Goal: Task Accomplishment & Management: Complete application form

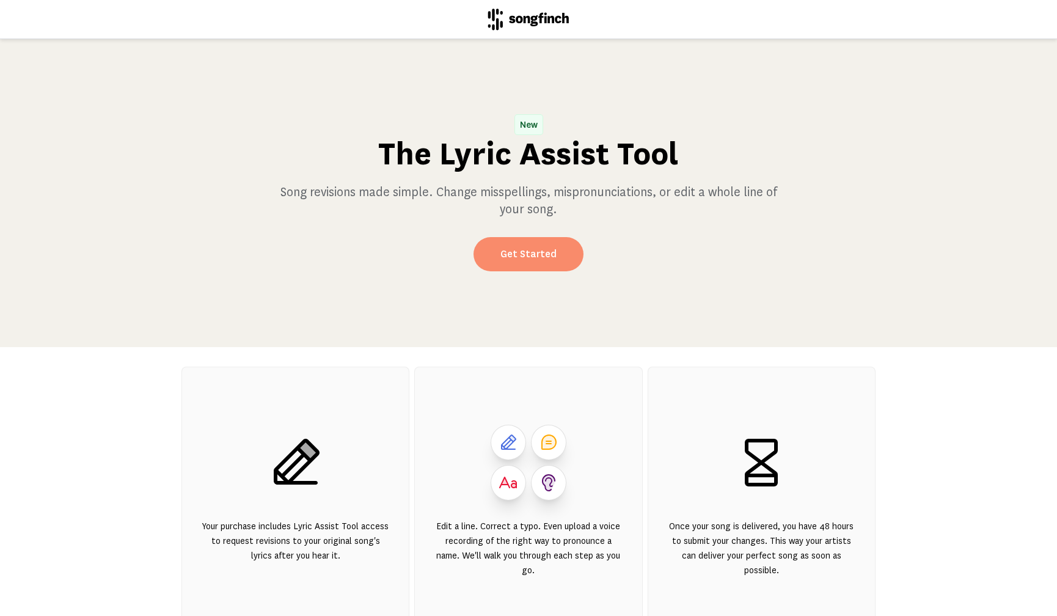
click at [520, 261] on link "Get Started" at bounding box center [528, 254] width 110 height 34
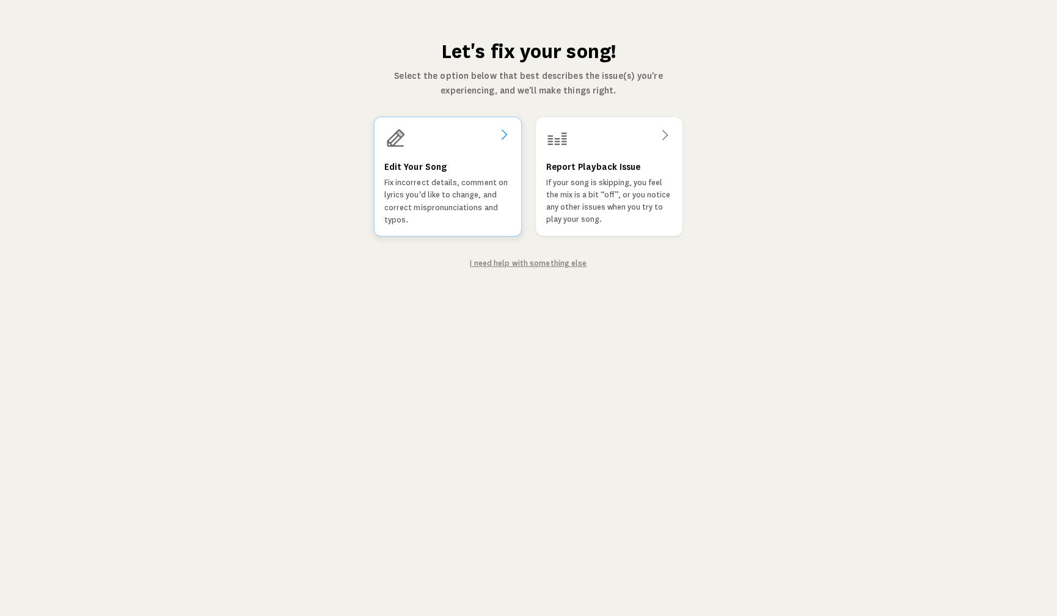
click at [506, 134] on icon at bounding box center [504, 134] width 15 height 15
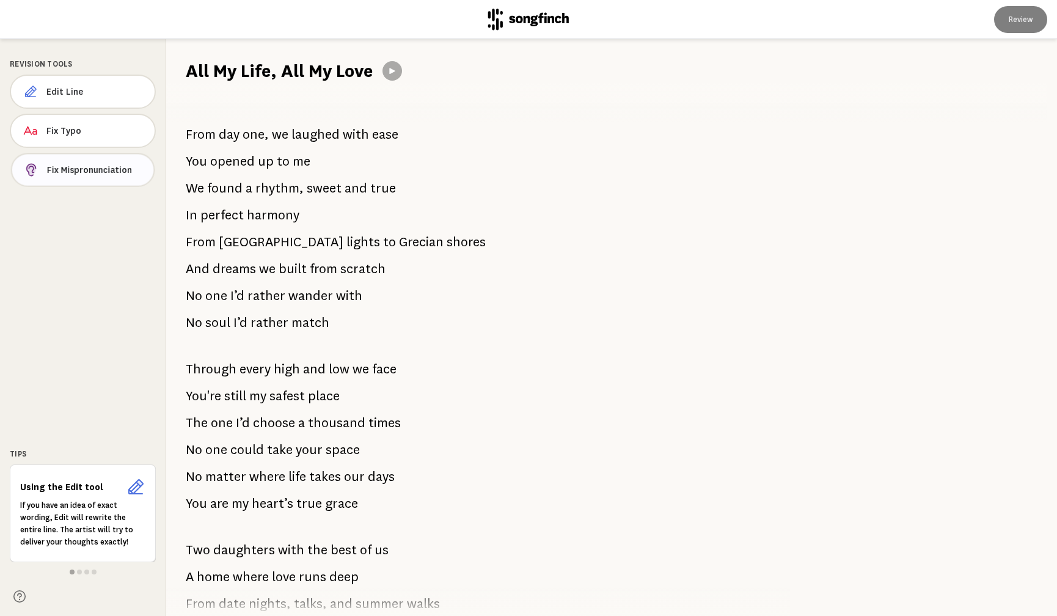
click at [81, 169] on span "Fix Mispronunciation" at bounding box center [95, 170] width 97 height 12
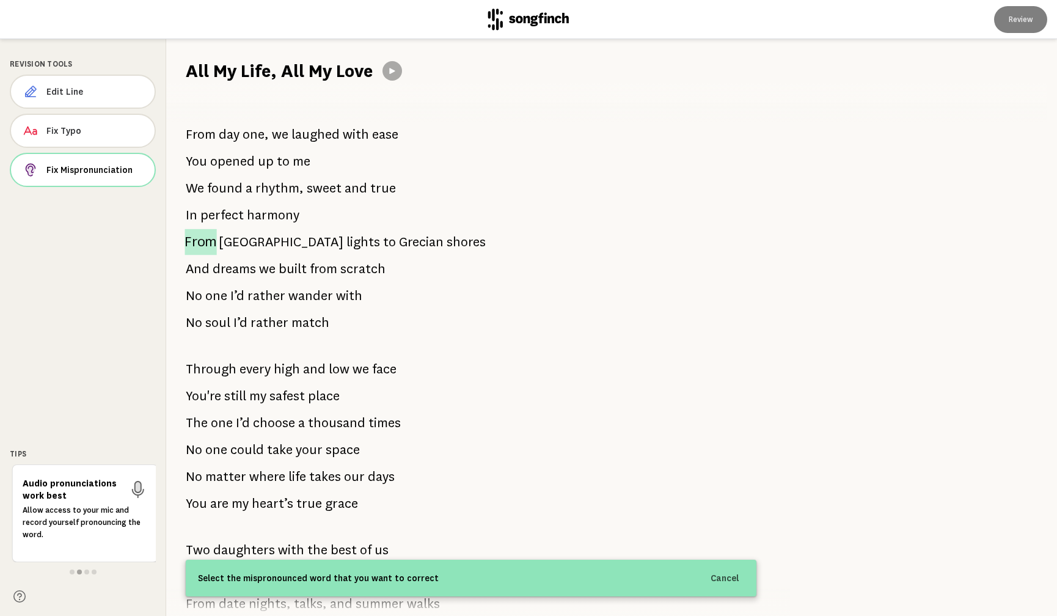
click at [207, 242] on span "From" at bounding box center [200, 242] width 32 height 26
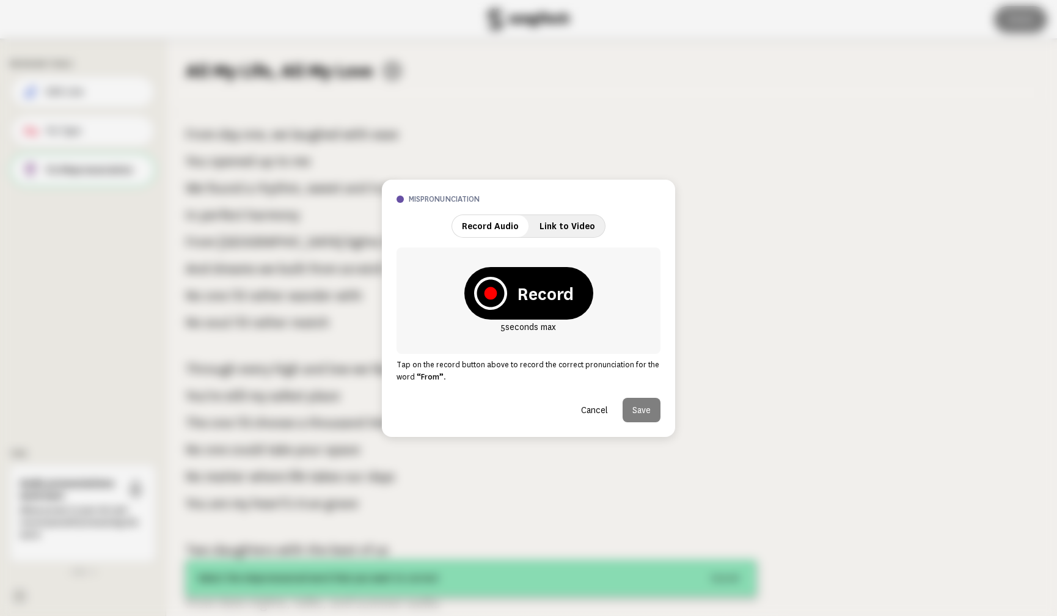
click at [234, 242] on div at bounding box center [528, 308] width 1057 height 616
click at [592, 411] on button "Cancel" at bounding box center [594, 410] width 46 height 24
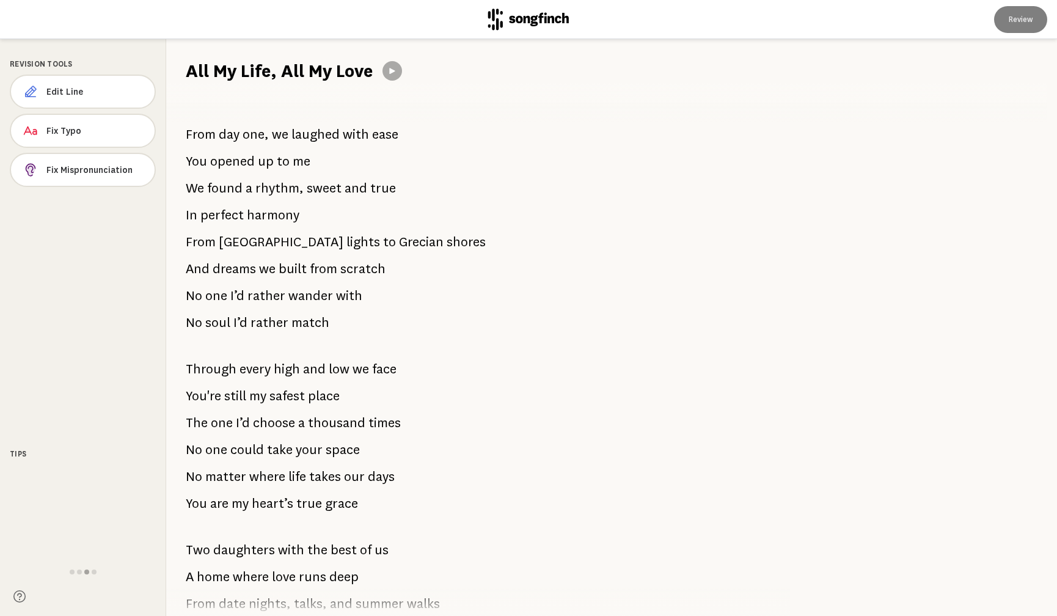
click at [233, 246] on span "[GEOGRAPHIC_DATA]" at bounding box center [281, 242] width 125 height 24
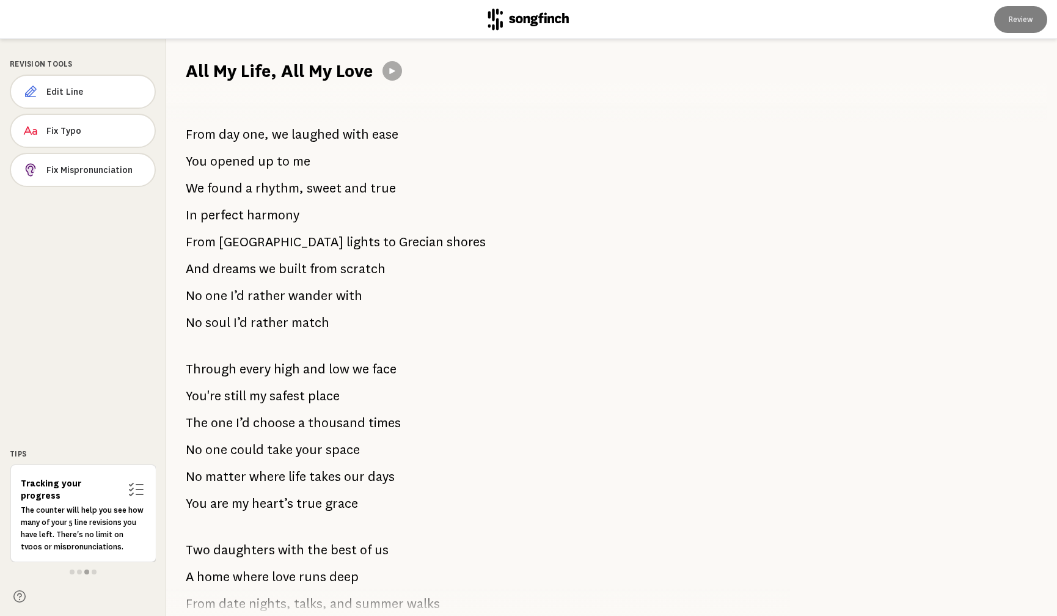
click at [230, 241] on span "[GEOGRAPHIC_DATA]" at bounding box center [281, 242] width 125 height 24
click at [69, 165] on span "Fix Mispronunciation" at bounding box center [95, 170] width 98 height 12
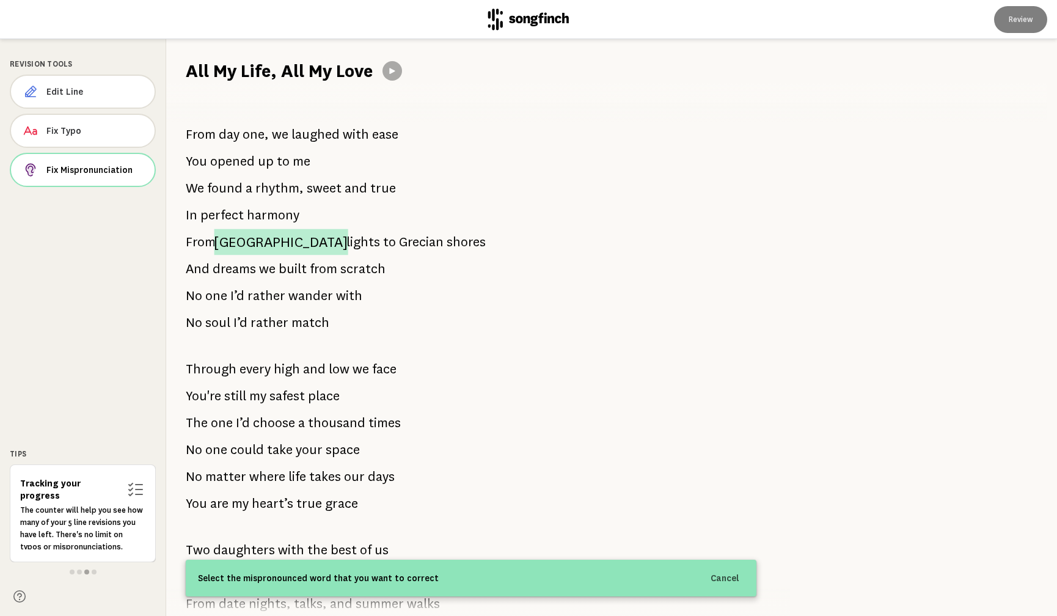
click at [242, 244] on span "[GEOGRAPHIC_DATA]" at bounding box center [281, 242] width 134 height 26
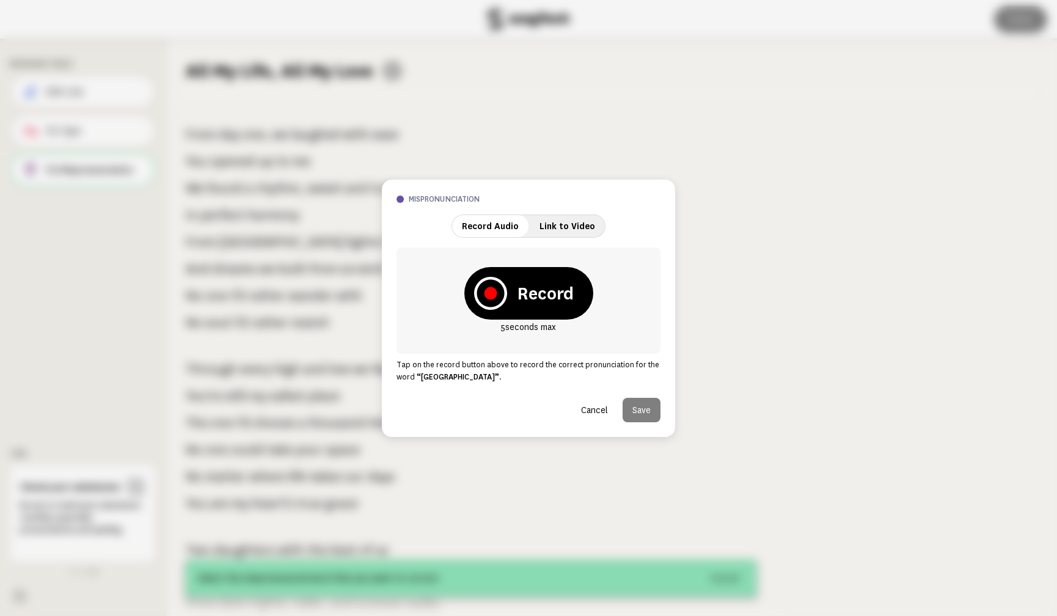
click at [529, 292] on strong "Record" at bounding box center [545, 293] width 57 height 24
click at [490, 290] on icon at bounding box center [490, 293] width 12 height 12
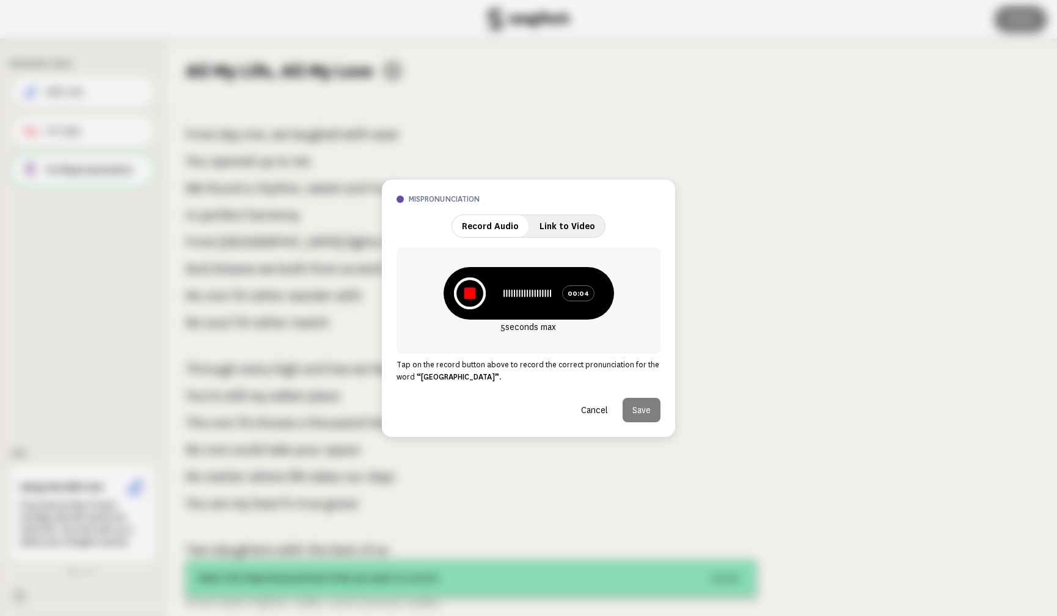
click at [477, 296] on icon at bounding box center [469, 293] width 32 height 32
click at [580, 294] on icon at bounding box center [579, 293] width 15 height 15
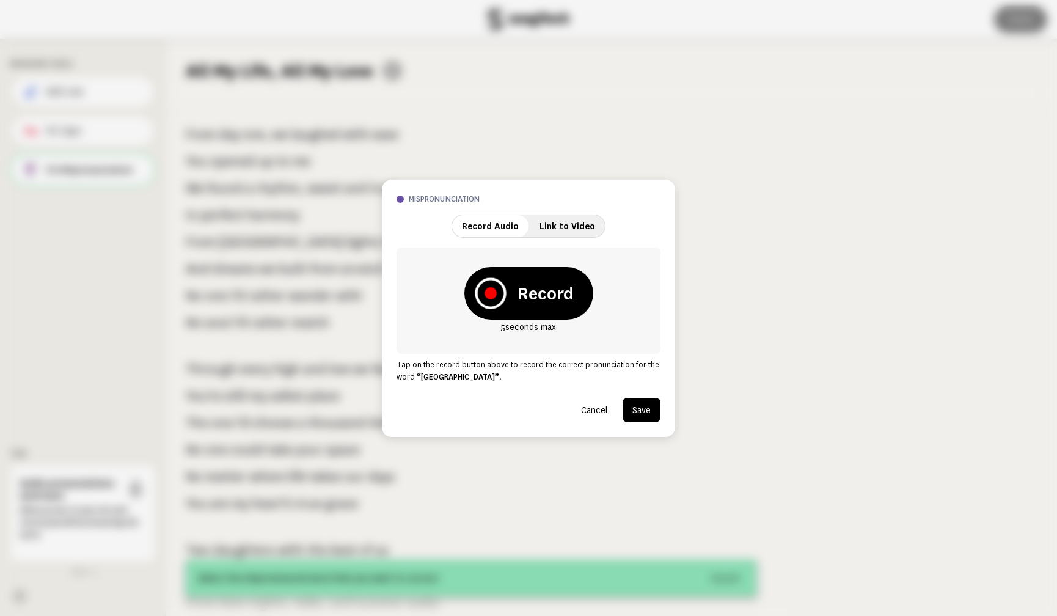
click at [489, 294] on icon at bounding box center [490, 293] width 12 height 12
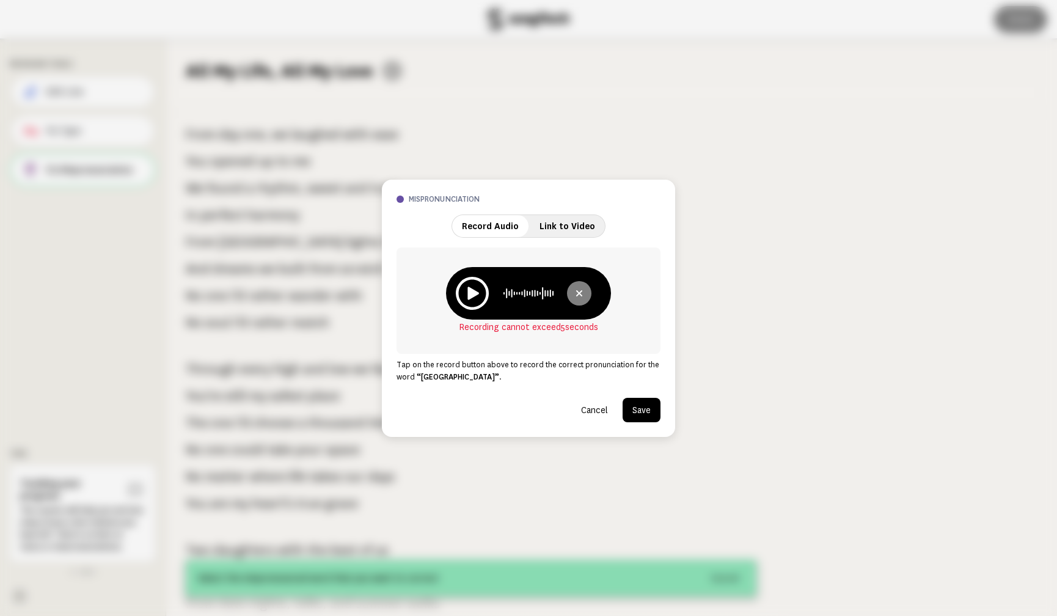
click at [579, 297] on icon at bounding box center [579, 293] width 15 height 15
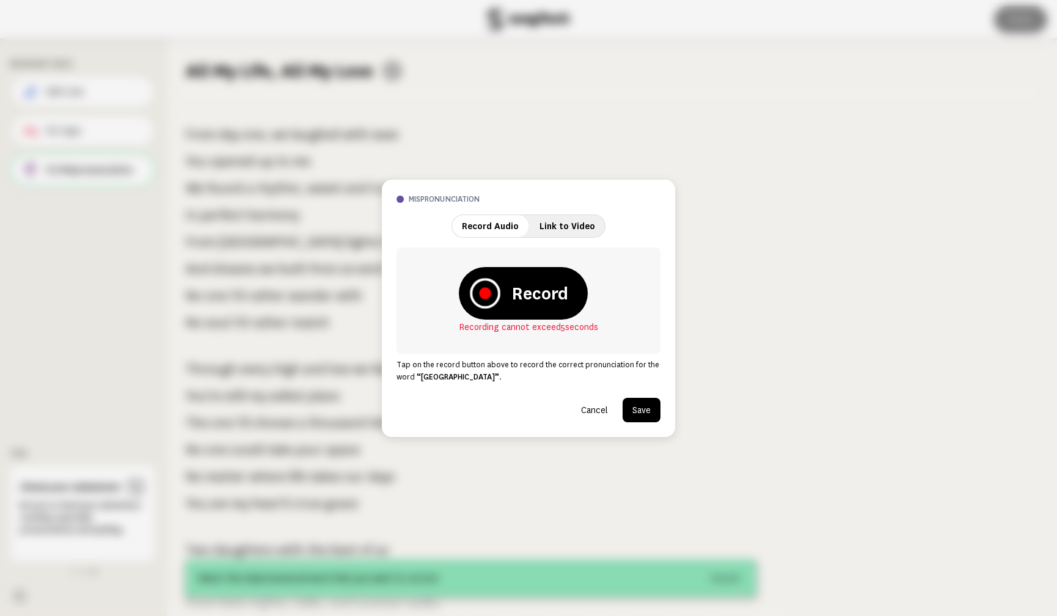
click at [483, 293] on icon at bounding box center [485, 293] width 12 height 12
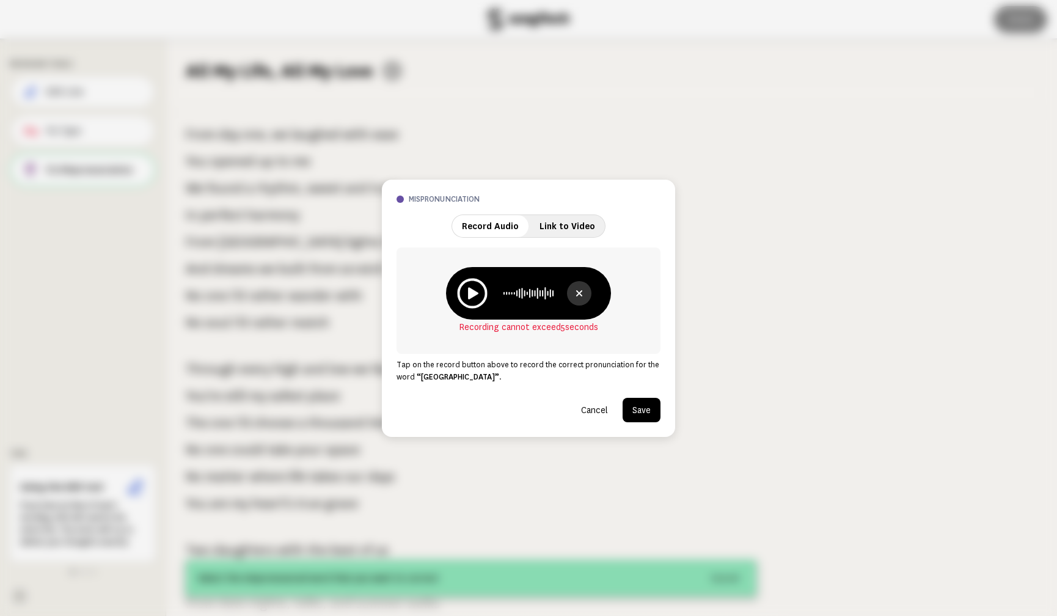
click at [472, 291] on icon at bounding box center [473, 293] width 10 height 12
click at [580, 292] on icon at bounding box center [579, 293] width 15 height 15
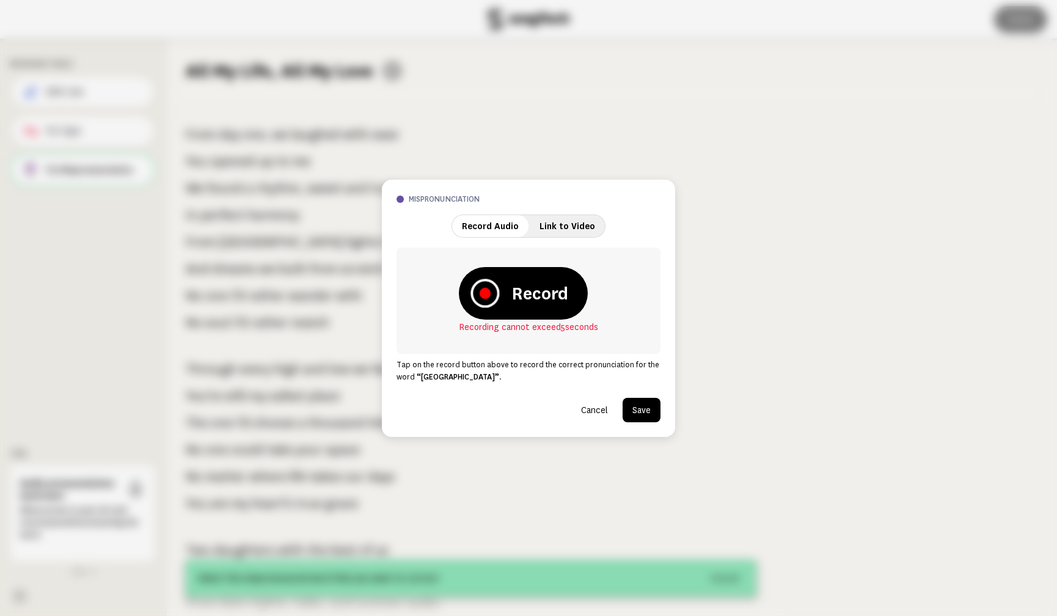
click at [484, 296] on icon at bounding box center [484, 292] width 11 height 11
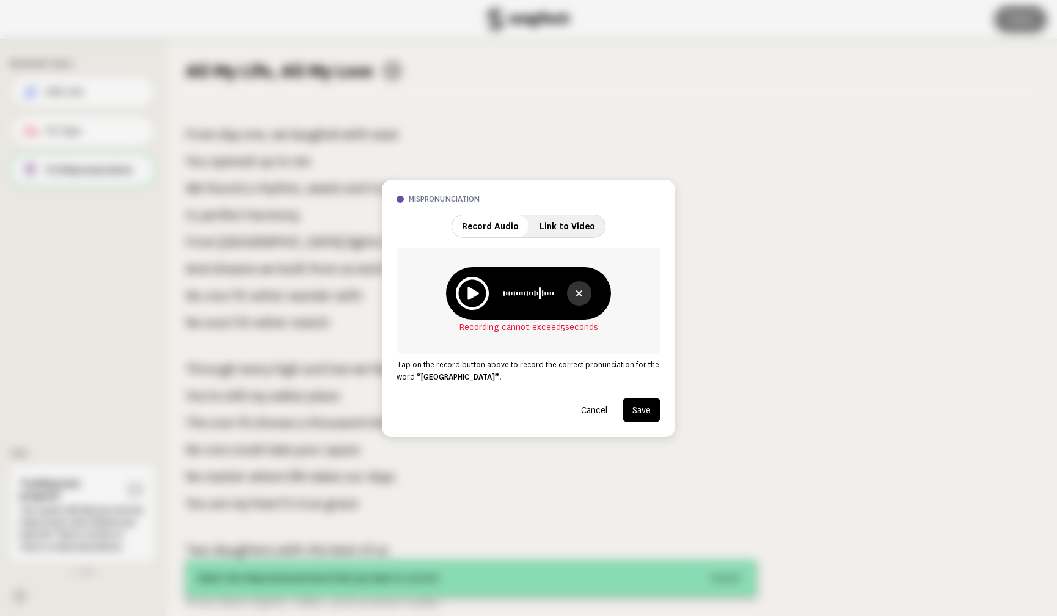
click at [477, 292] on icon at bounding box center [473, 292] width 12 height 13
click at [641, 403] on button "Save" at bounding box center [641, 410] width 38 height 24
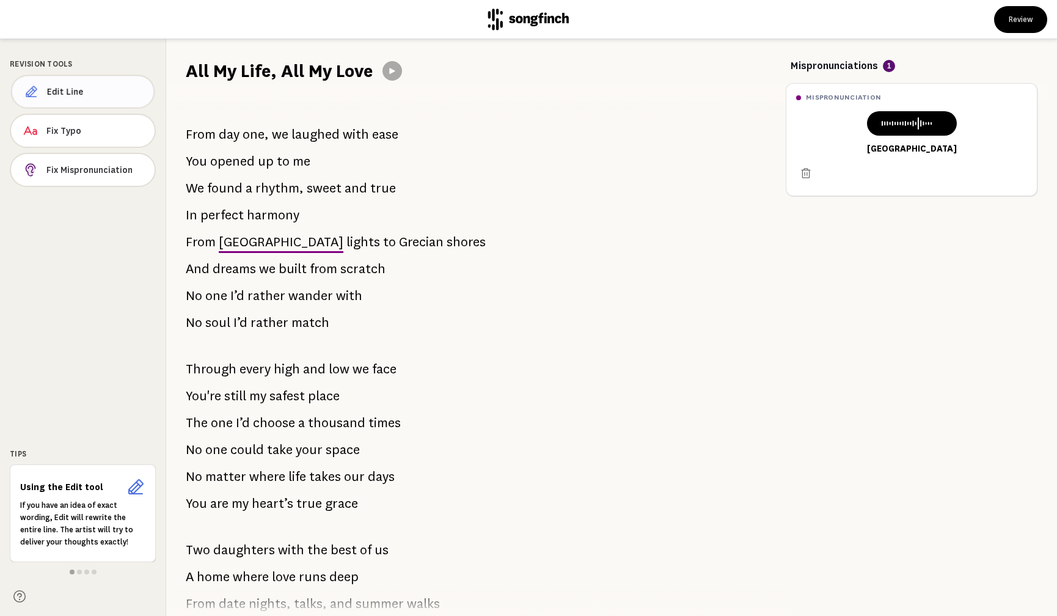
click at [70, 91] on span "Edit Line" at bounding box center [95, 92] width 97 height 12
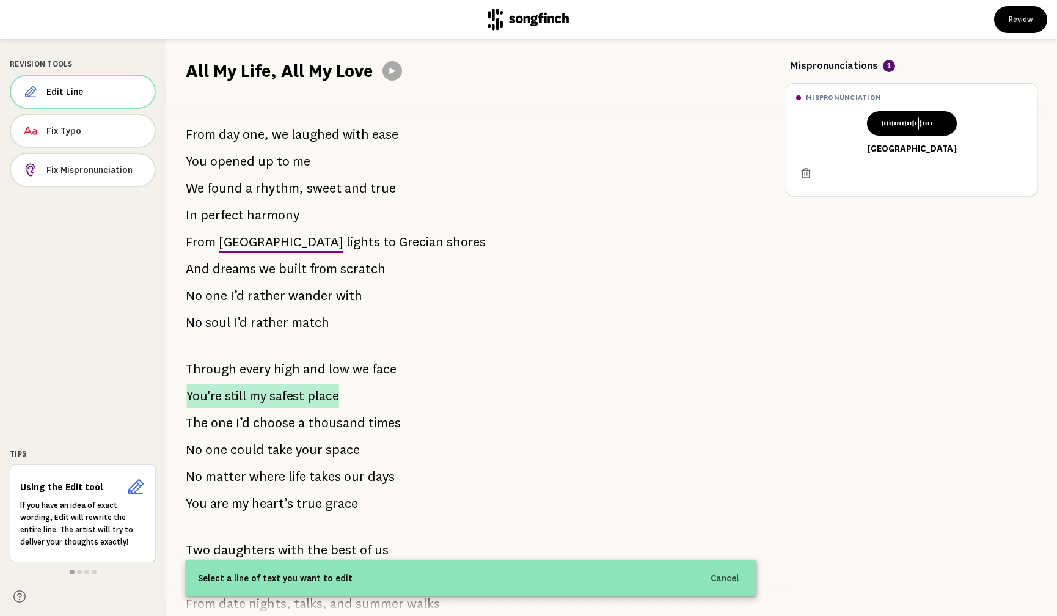
click at [335, 397] on span "place" at bounding box center [322, 396] width 31 height 24
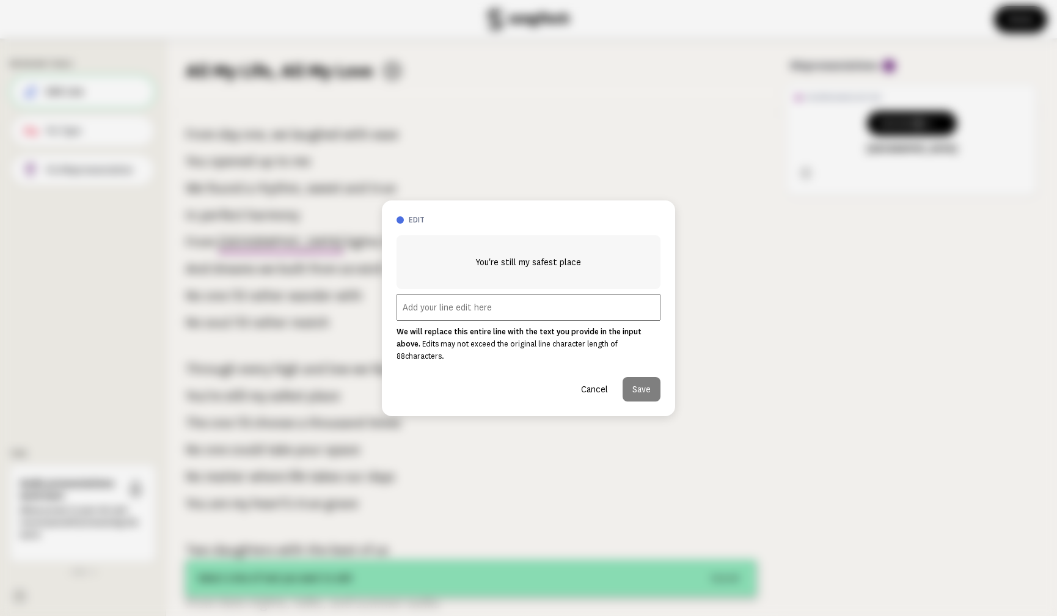
click at [600, 383] on button "Cancel" at bounding box center [594, 389] width 46 height 24
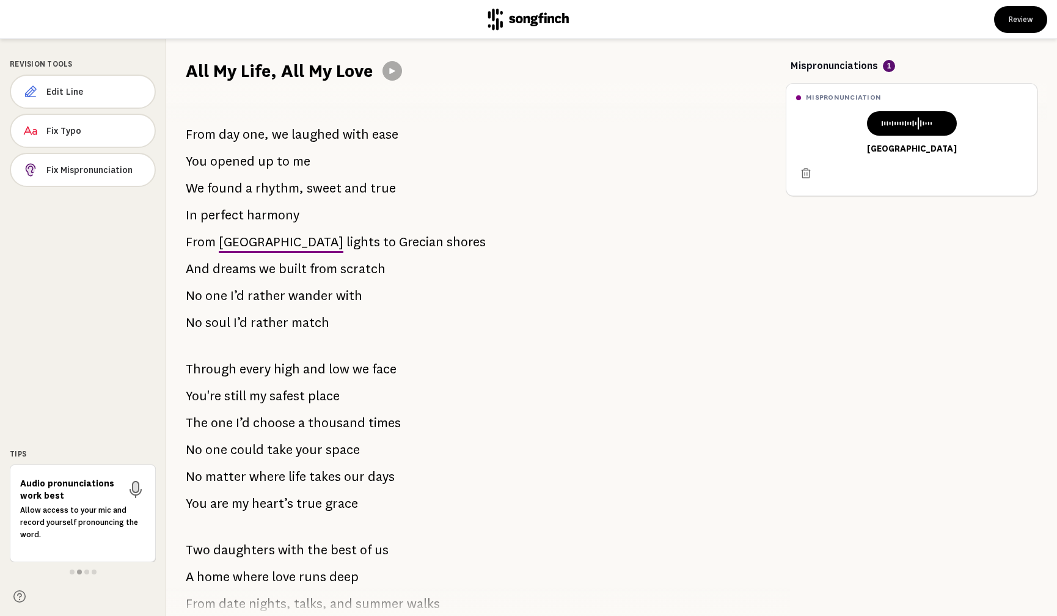
drag, startPoint x: 360, startPoint y: 451, endPoint x: 339, endPoint y: 448, distance: 21.1
click at [339, 448] on div "From day one, we laughed with ease You opened up to me We found a rhythm, sweet…" at bounding box center [471, 349] width 610 height 533
drag, startPoint x: 352, startPoint y: 450, endPoint x: 249, endPoint y: 450, distance: 103.8
click at [249, 450] on p "No one could take your space" at bounding box center [273, 449] width 174 height 24
click at [64, 84] on button "Edit Line" at bounding box center [83, 92] width 146 height 34
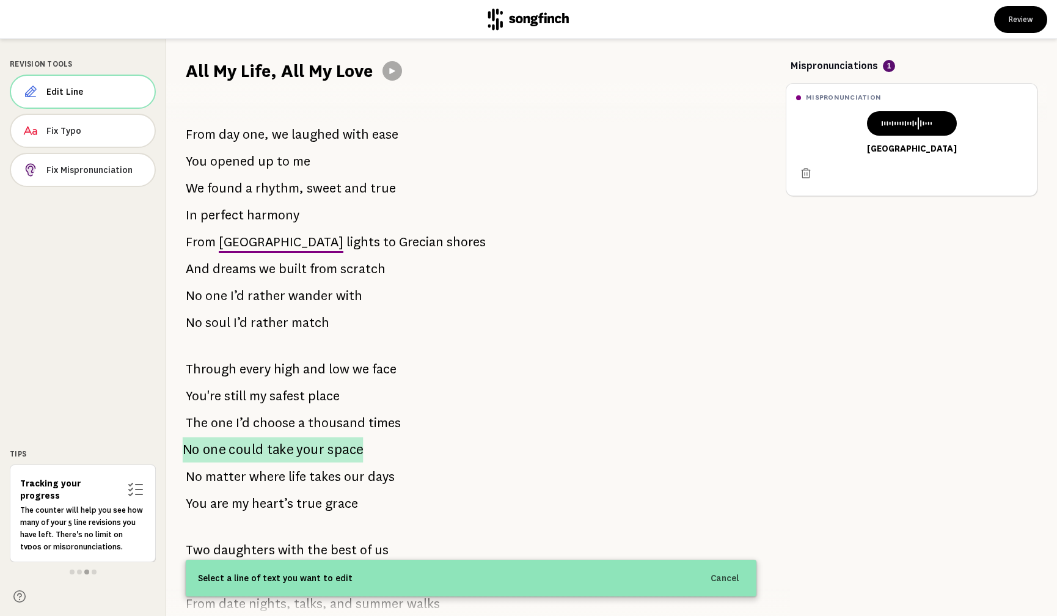
click at [318, 452] on span "your" at bounding box center [310, 450] width 28 height 26
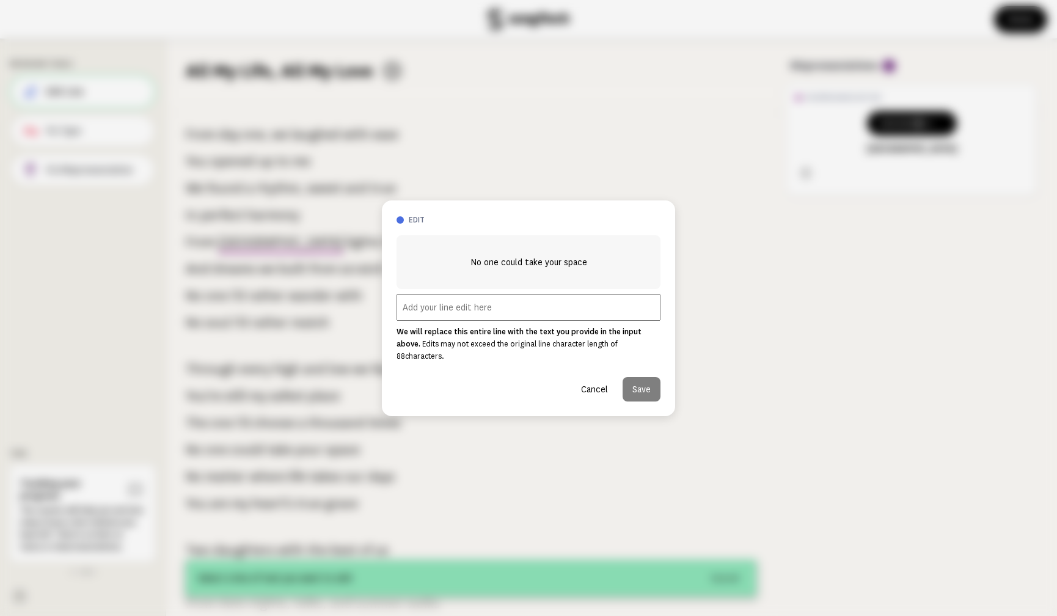
click at [440, 311] on input "text" at bounding box center [528, 307] width 264 height 27
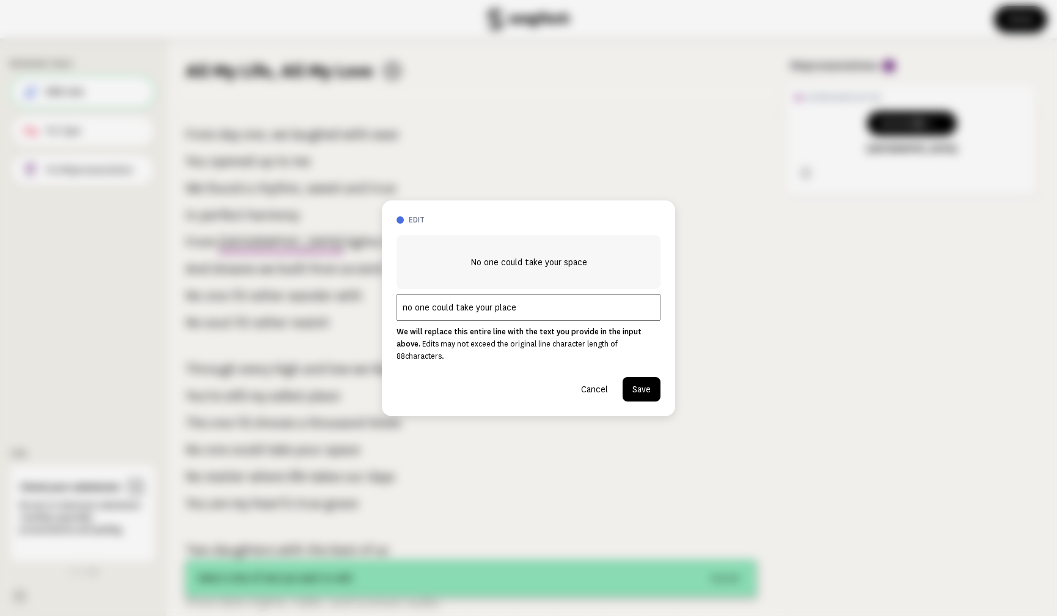
type input "no one could take your place"
click at [648, 381] on button "Save" at bounding box center [641, 389] width 38 height 24
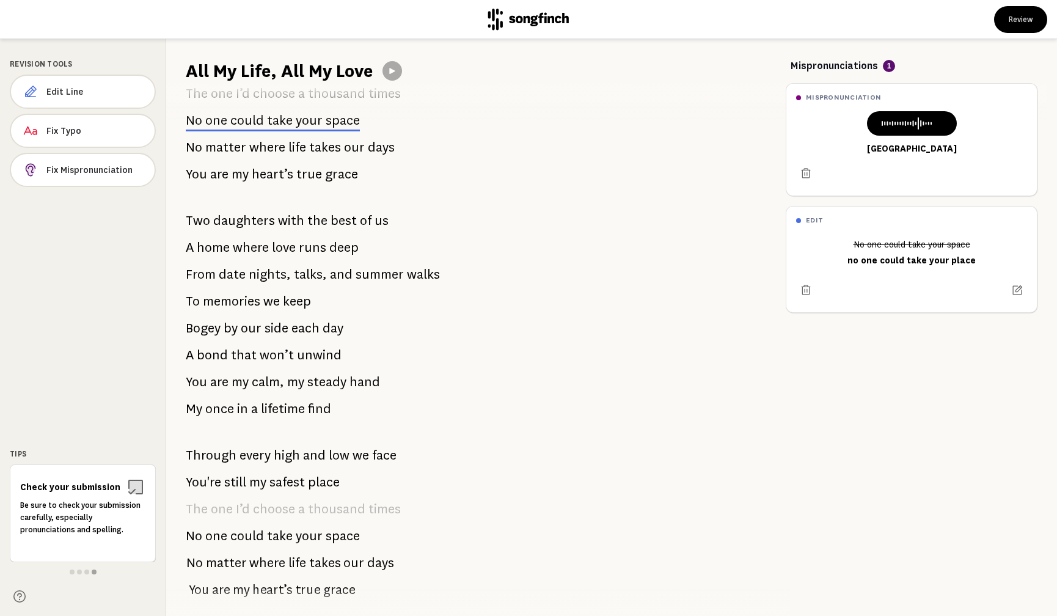
scroll to position [331, 0]
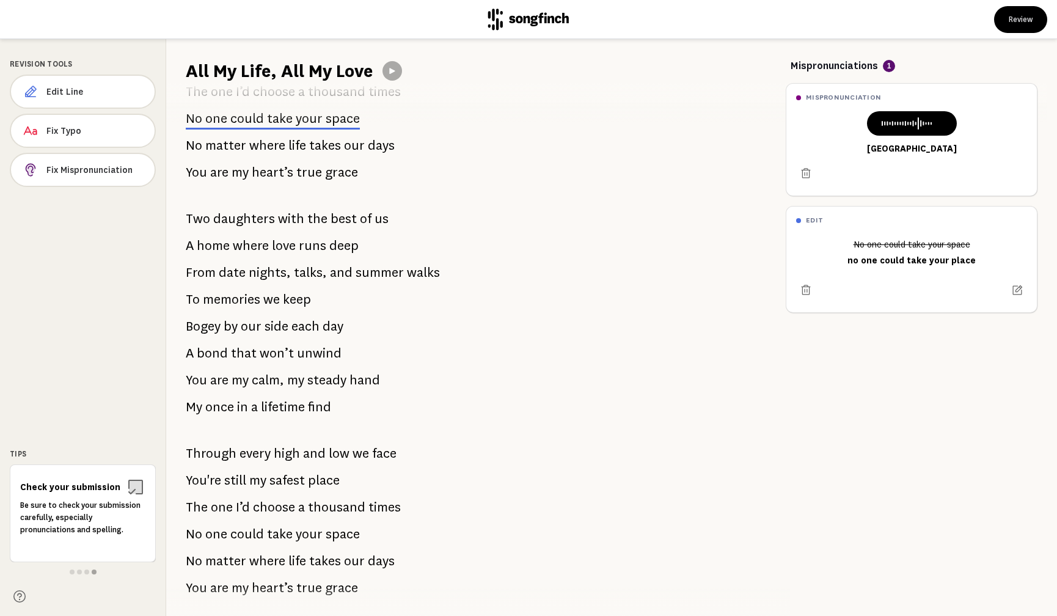
click at [307, 536] on span "your" at bounding box center [309, 534] width 27 height 24
click at [60, 81] on button "Edit Line" at bounding box center [83, 92] width 146 height 34
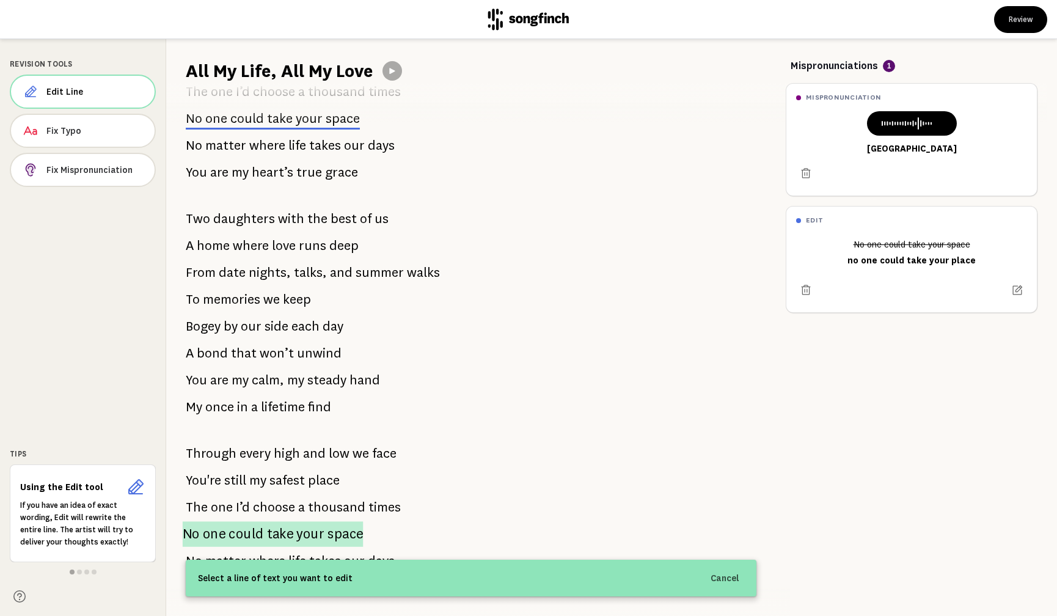
click at [312, 537] on span "your" at bounding box center [310, 534] width 28 height 26
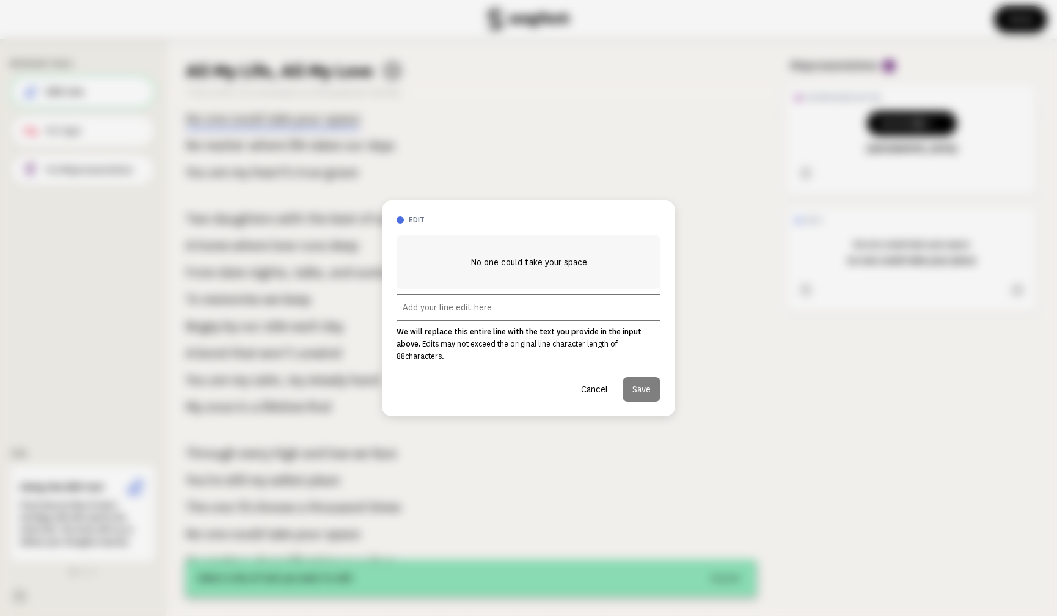
click at [483, 315] on input "text" at bounding box center [528, 307] width 264 height 27
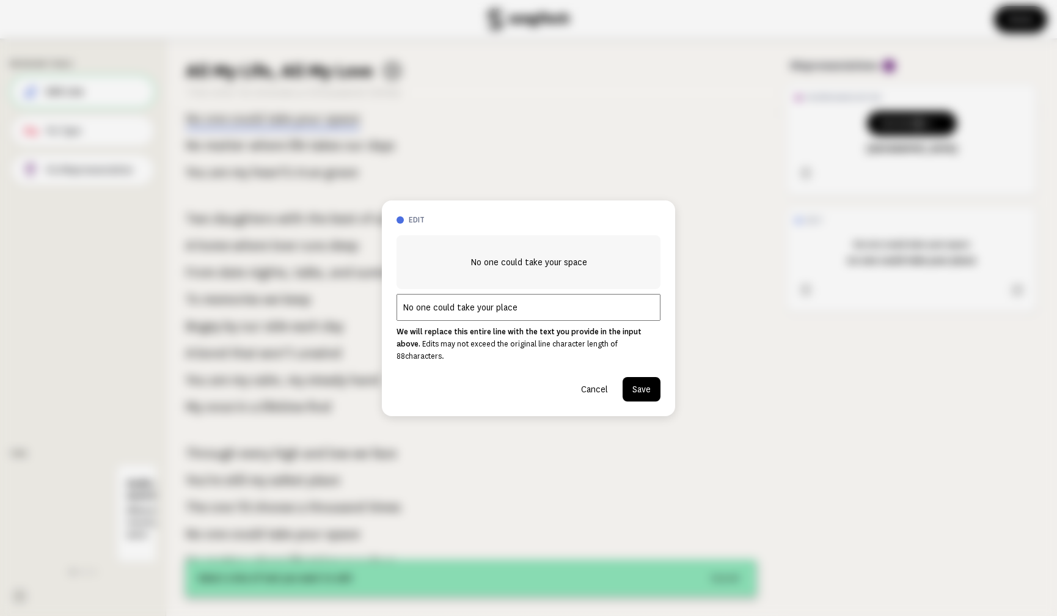
type input "No one could take your place"
click at [638, 377] on button "Save" at bounding box center [641, 389] width 38 height 24
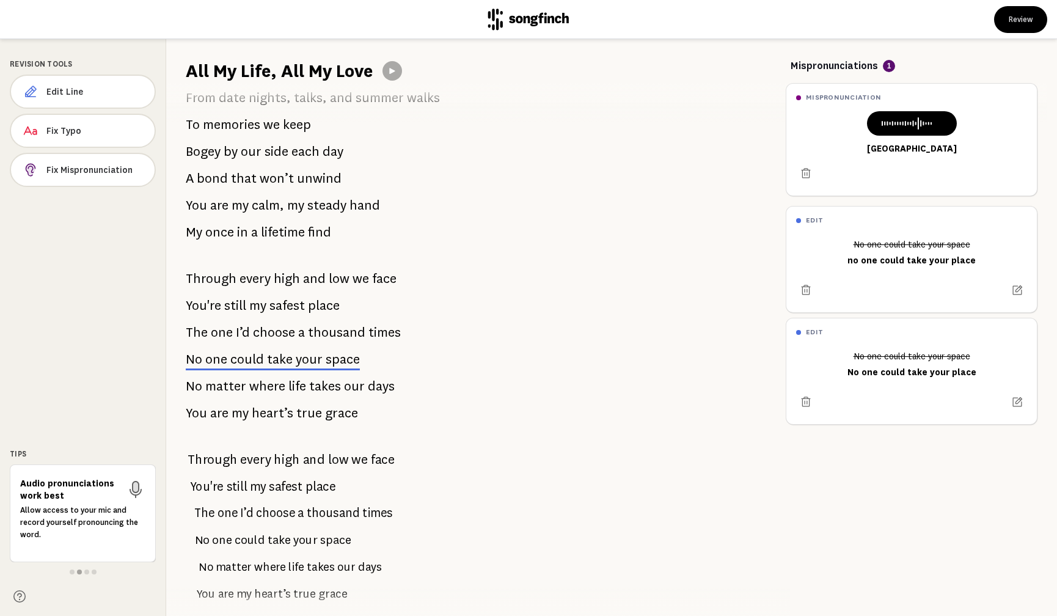
scroll to position [531, 0]
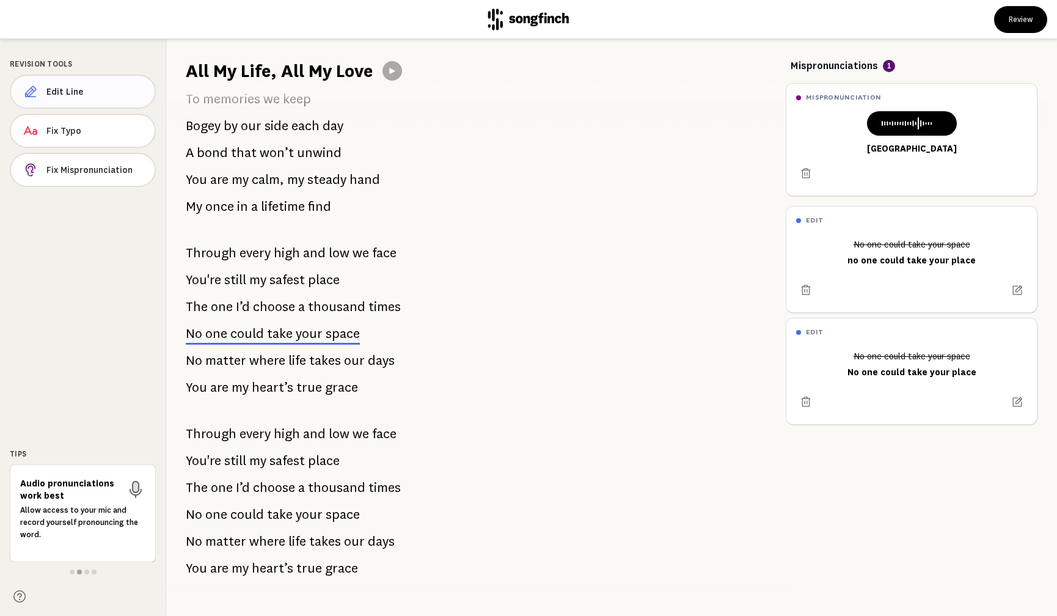
click at [80, 96] on span "Edit Line" at bounding box center [95, 92] width 98 height 12
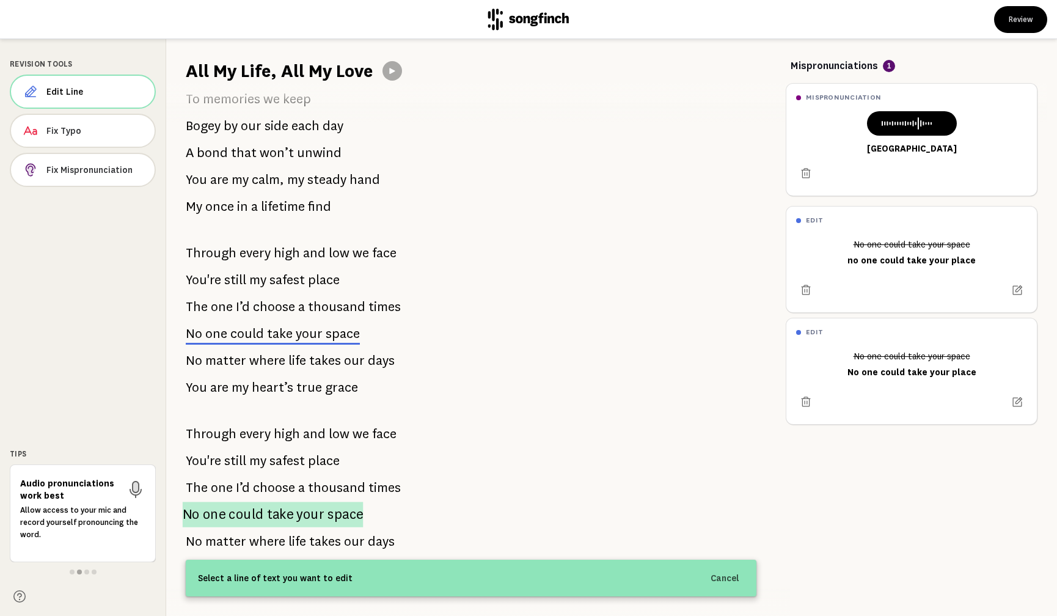
click at [319, 517] on span "your" at bounding box center [310, 514] width 28 height 26
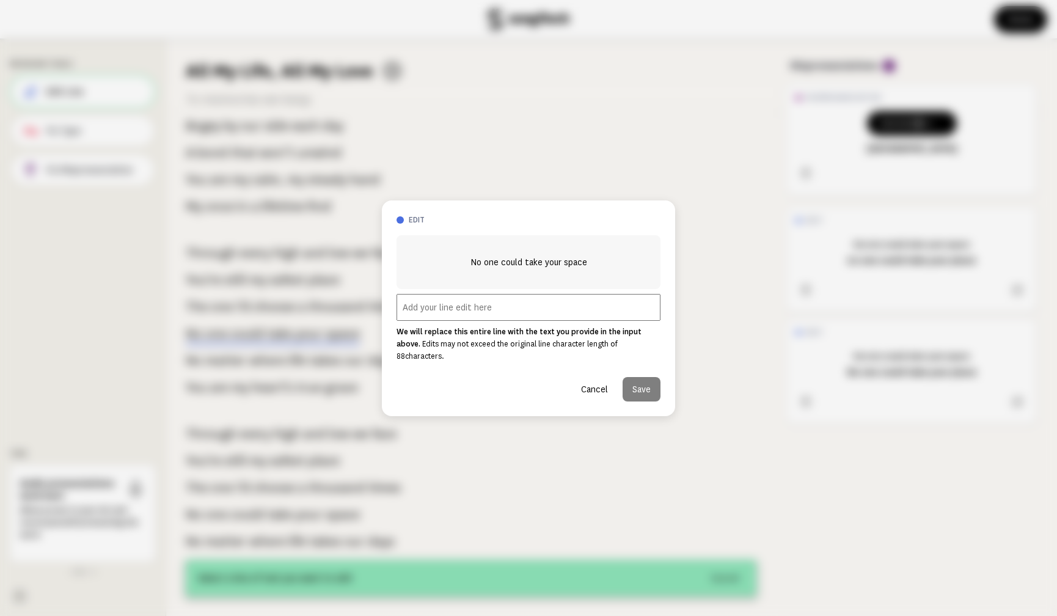
click at [463, 315] on input "text" at bounding box center [528, 307] width 264 height 27
type input "no one could take your place"
click at [647, 377] on button "Save" at bounding box center [641, 389] width 38 height 24
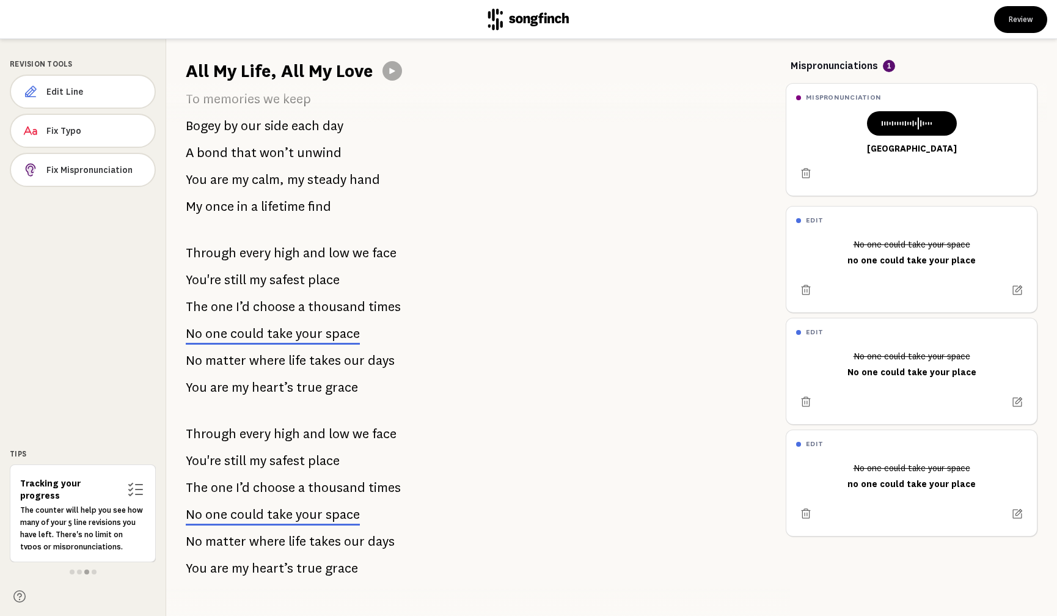
click at [282, 461] on span "safest" at bounding box center [286, 460] width 35 height 24
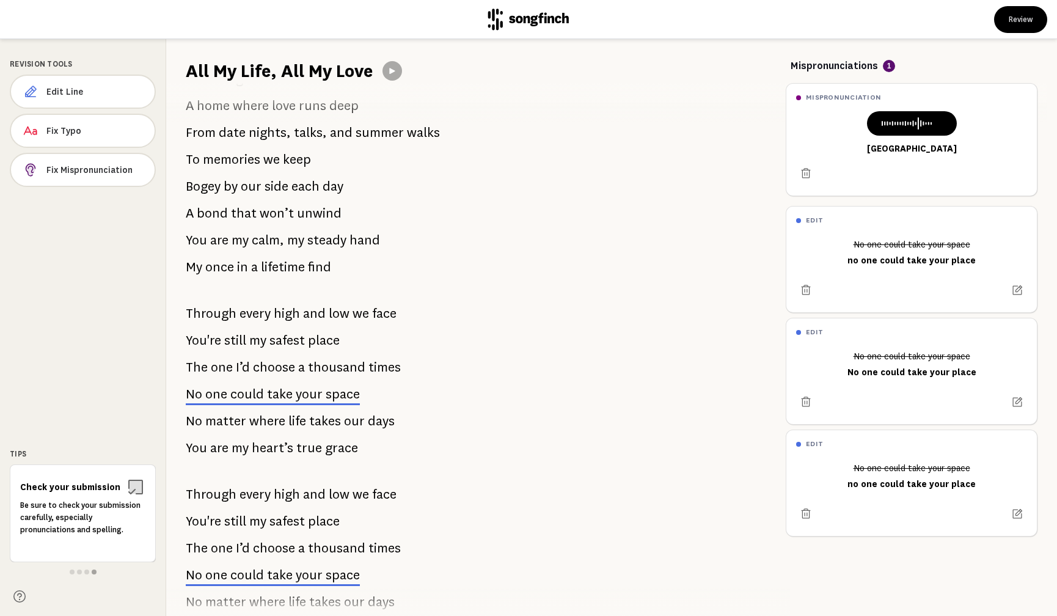
scroll to position [444, 0]
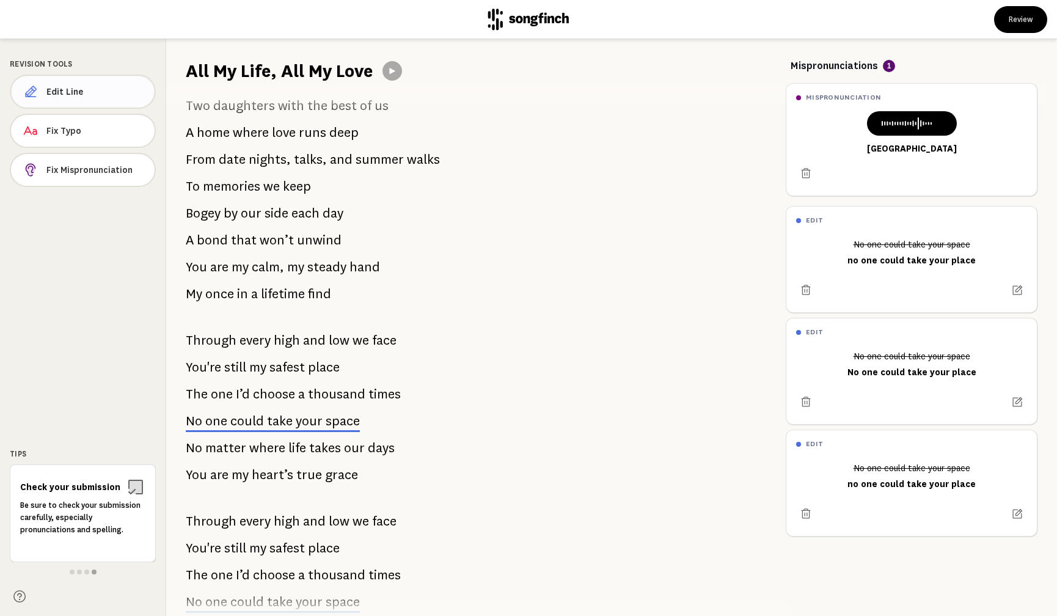
click at [62, 87] on span "Edit Line" at bounding box center [95, 92] width 98 height 12
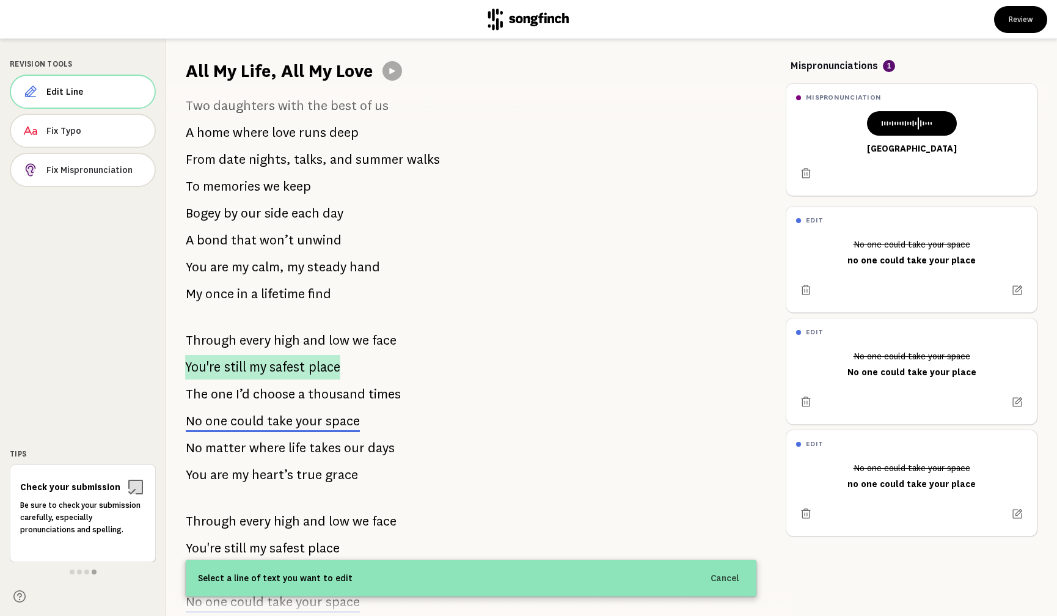
click at [326, 365] on span "place" at bounding box center [324, 367] width 32 height 24
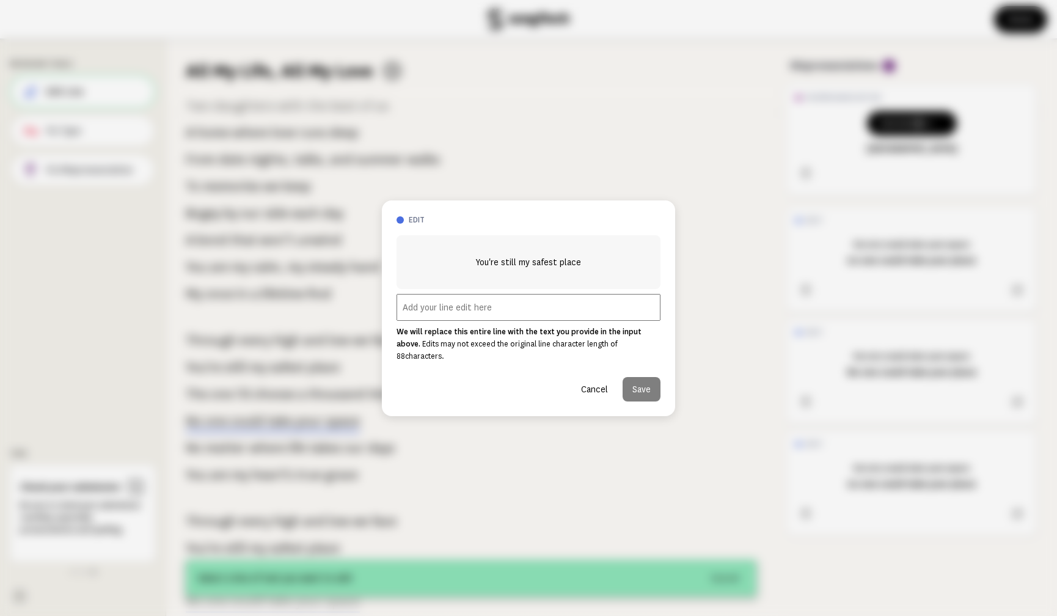
click at [424, 312] on input "text" at bounding box center [528, 307] width 264 height 27
click at [591, 382] on button "Cancel" at bounding box center [594, 389] width 46 height 24
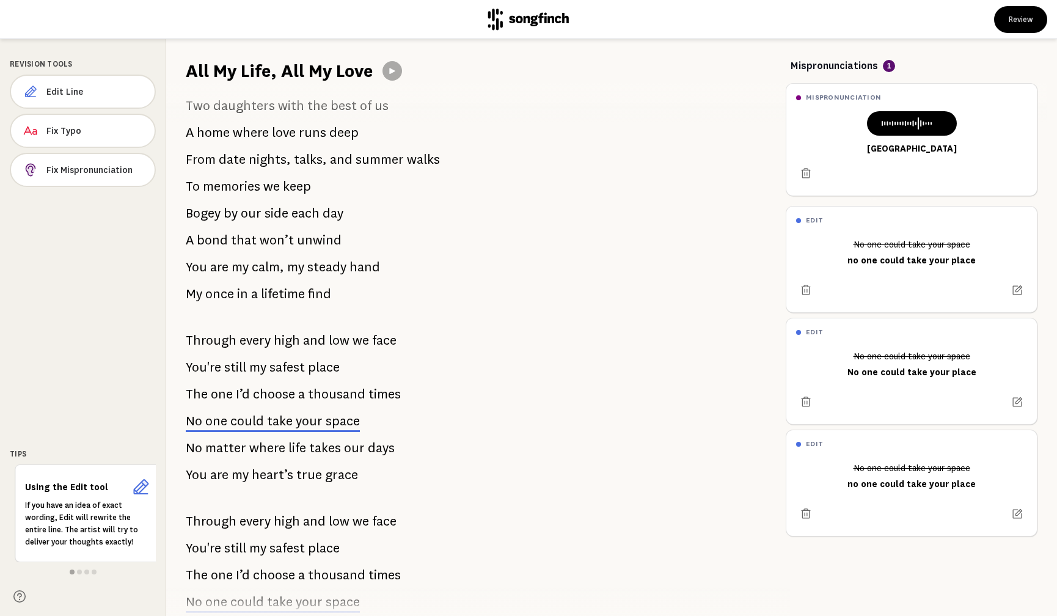
click at [290, 367] on span "safest" at bounding box center [286, 367] width 35 height 24
click at [59, 86] on span "Edit Line" at bounding box center [95, 92] width 98 height 12
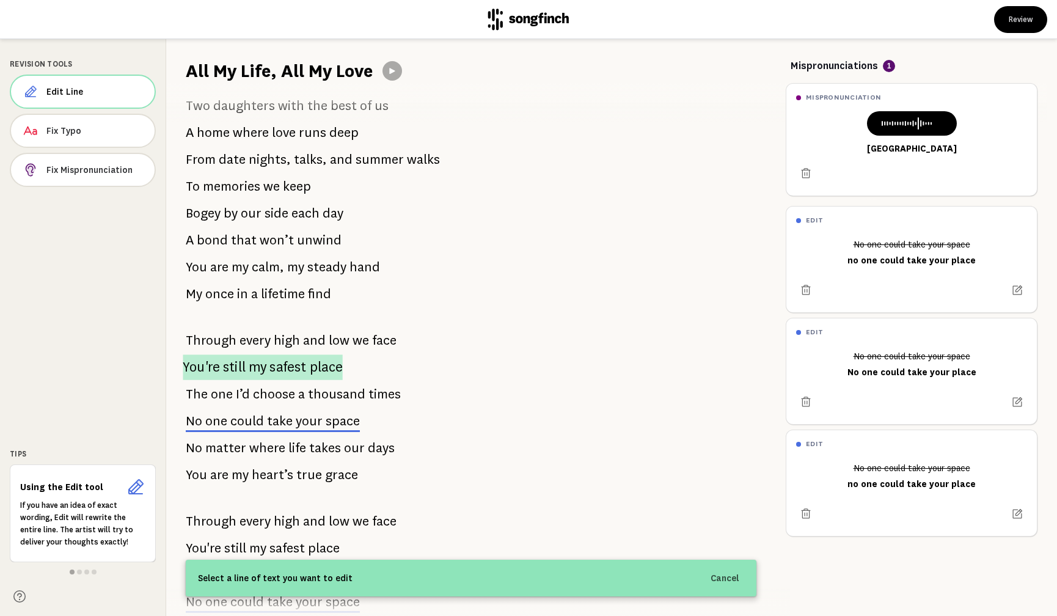
click at [238, 362] on span "still" at bounding box center [234, 367] width 23 height 26
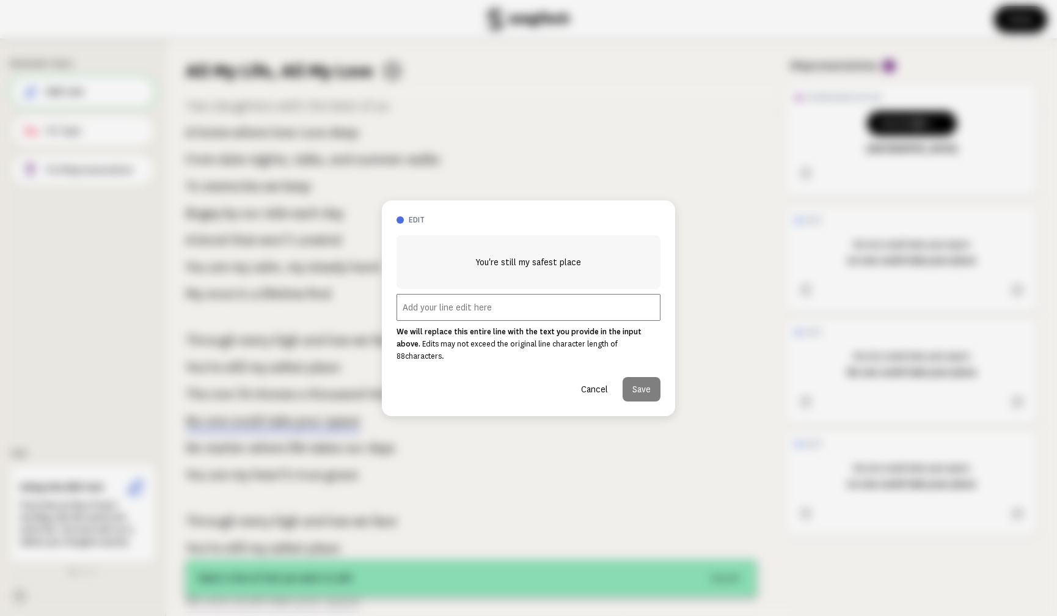
click at [432, 310] on input "text" at bounding box center [528, 307] width 264 height 27
type input "You're still my safest space"
click at [637, 388] on button "Save" at bounding box center [641, 389] width 38 height 24
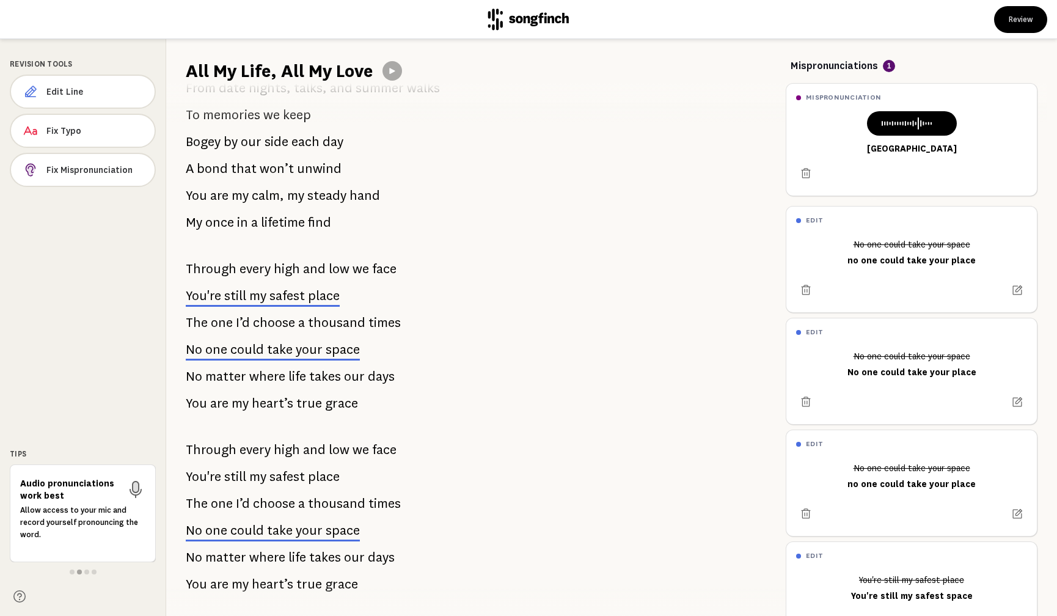
scroll to position [529, 0]
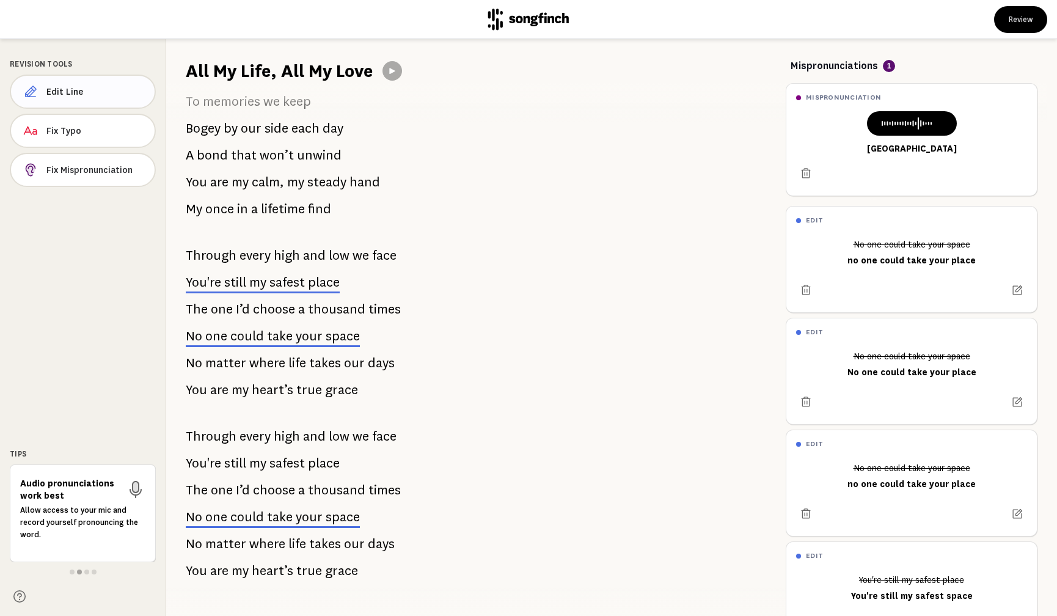
click at [46, 93] on span "Edit Line" at bounding box center [95, 92] width 98 height 12
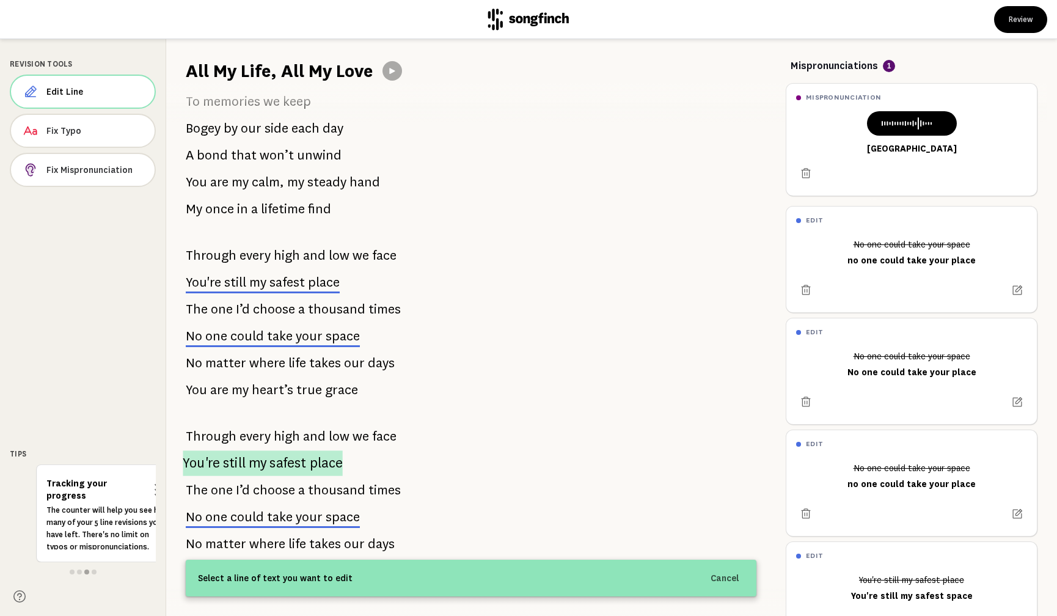
click at [290, 460] on span "safest" at bounding box center [287, 463] width 37 height 26
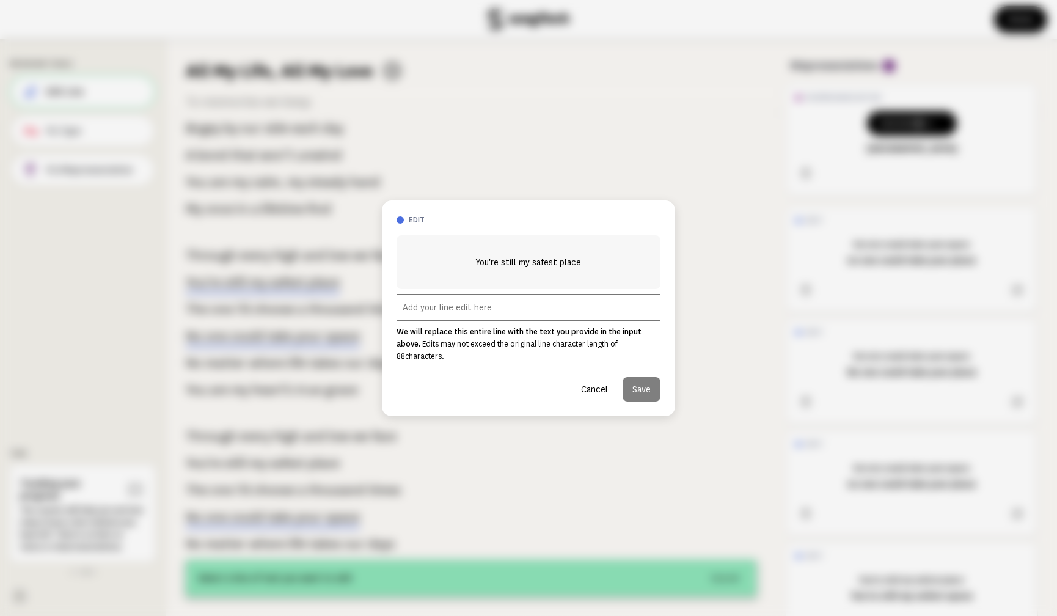
click at [450, 315] on input "text" at bounding box center [528, 307] width 264 height 27
type input "You're still my safest space"
click at [635, 389] on button "Save" at bounding box center [641, 389] width 38 height 24
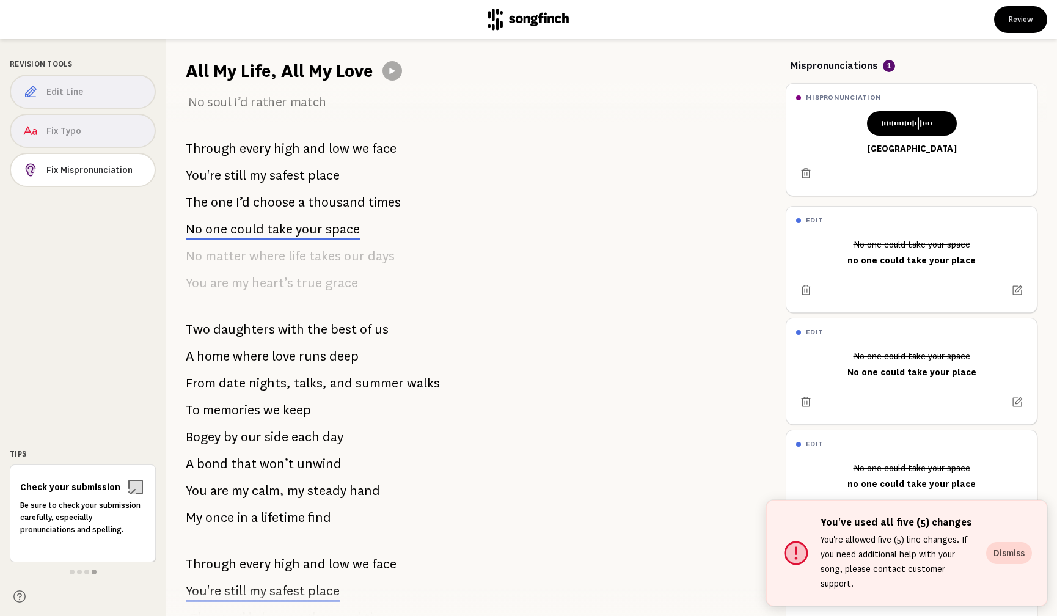
scroll to position [195, 0]
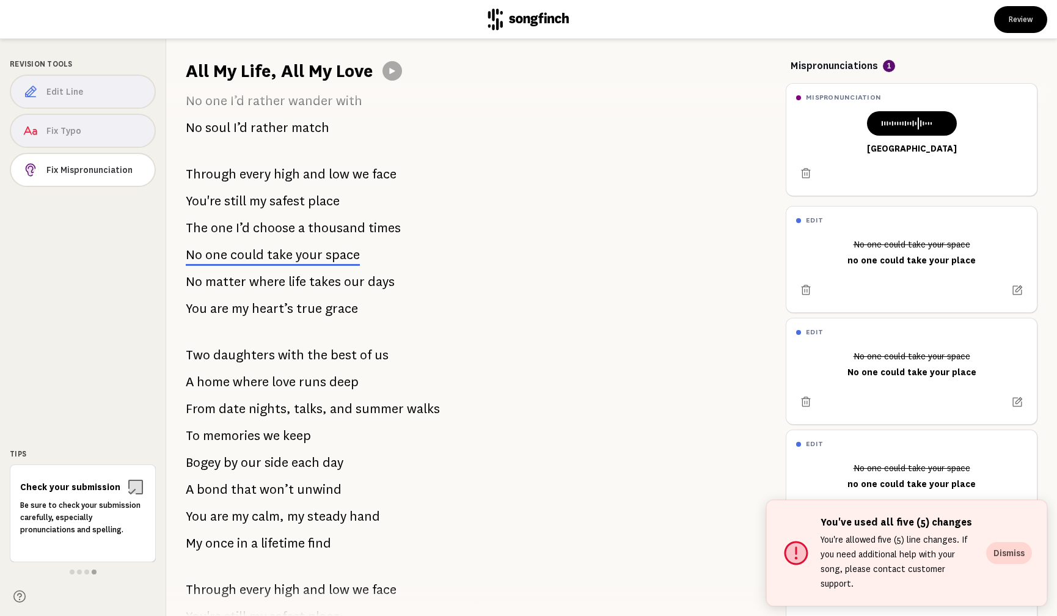
click at [282, 71] on h1 "All My Life, All My Love" at bounding box center [279, 71] width 187 height 24
click at [84, 89] on div "Edit Line Fix Typo Fix Mispronunciation" at bounding box center [83, 133] width 146 height 117
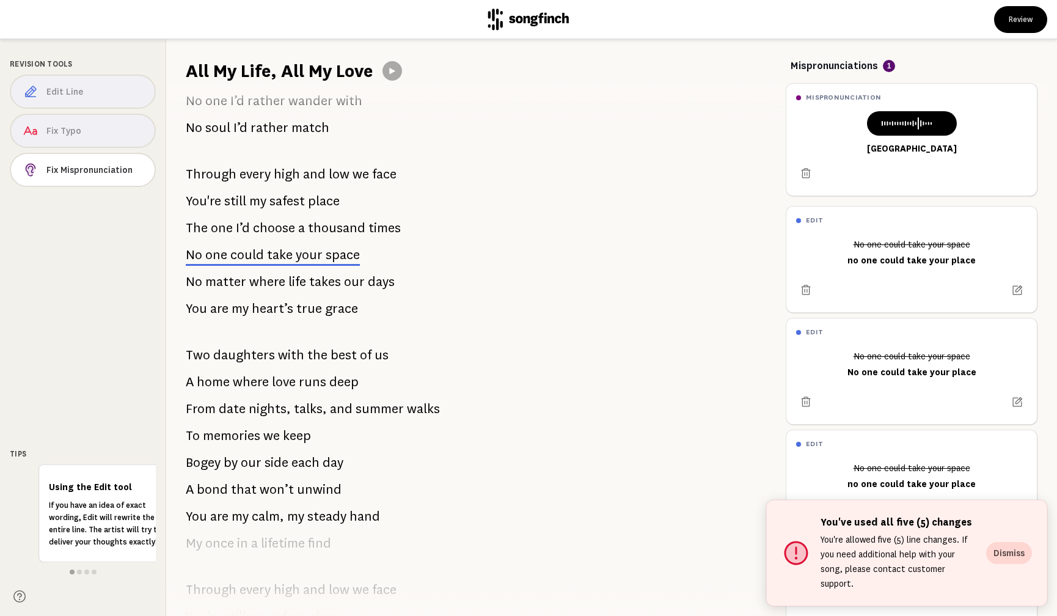
scroll to position [0, 0]
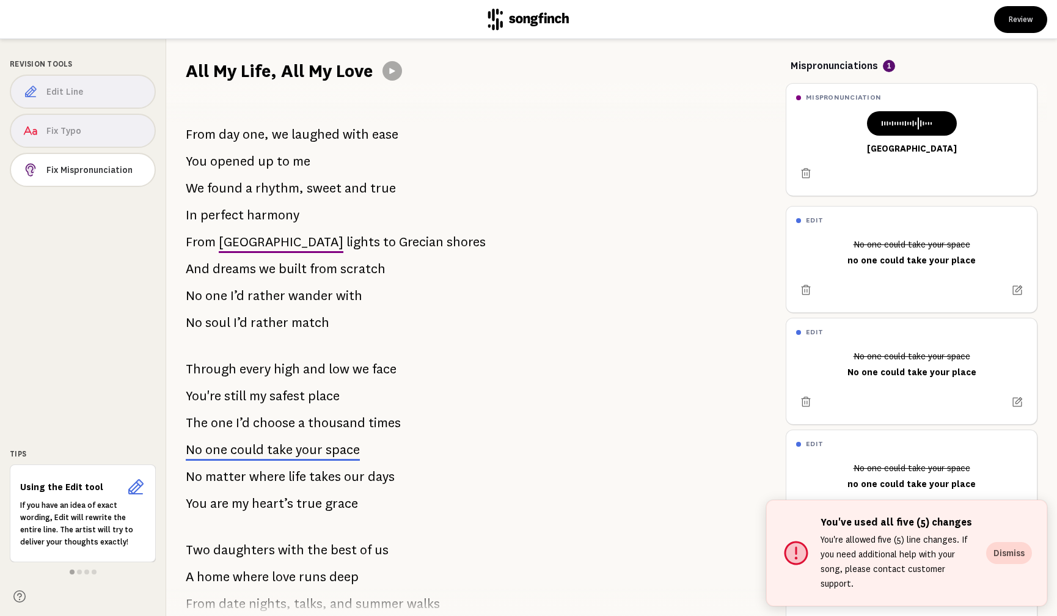
click at [239, 106] on div "From day one, we laughed with ease You opened up to me We found a rhythm, sweet…" at bounding box center [471, 349] width 610 height 533
click at [239, 140] on p "From day one, we laughed with ease" at bounding box center [292, 134] width 213 height 24
click at [86, 90] on div "Edit Line Fix Typo Fix Mispronunciation" at bounding box center [83, 133] width 146 height 117
click at [312, 443] on span "your" at bounding box center [309, 449] width 27 height 15
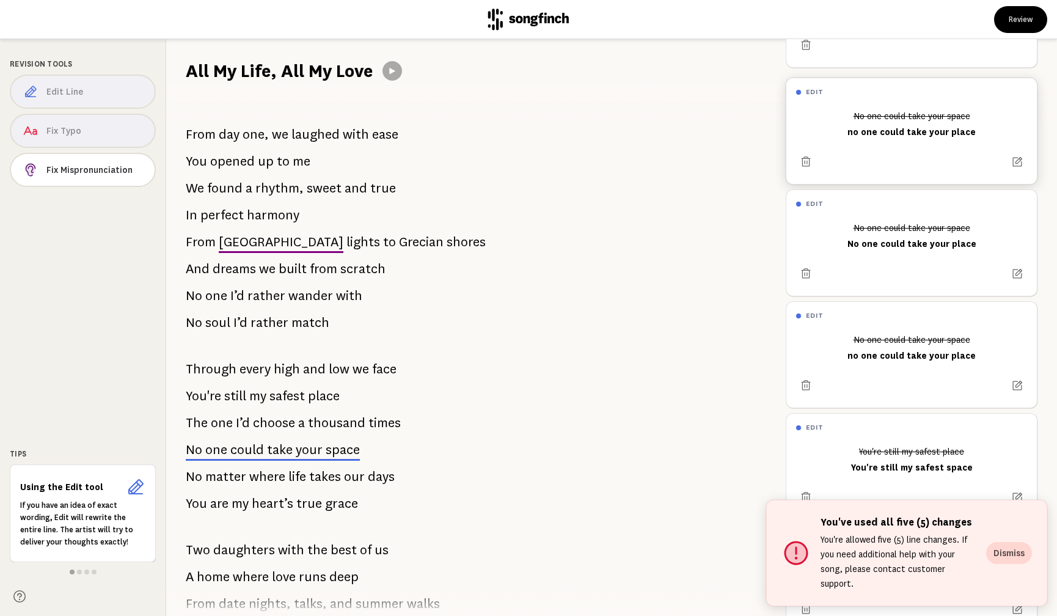
scroll to position [136, 0]
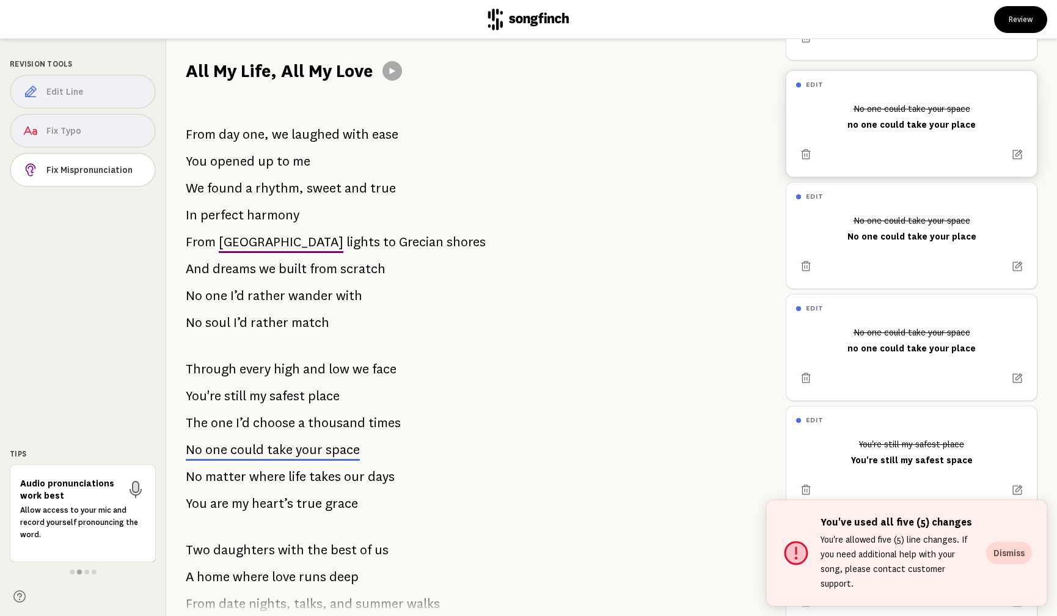
click at [65, 88] on div "Edit Line Fix Typo Fix Mispronunciation" at bounding box center [83, 133] width 146 height 117
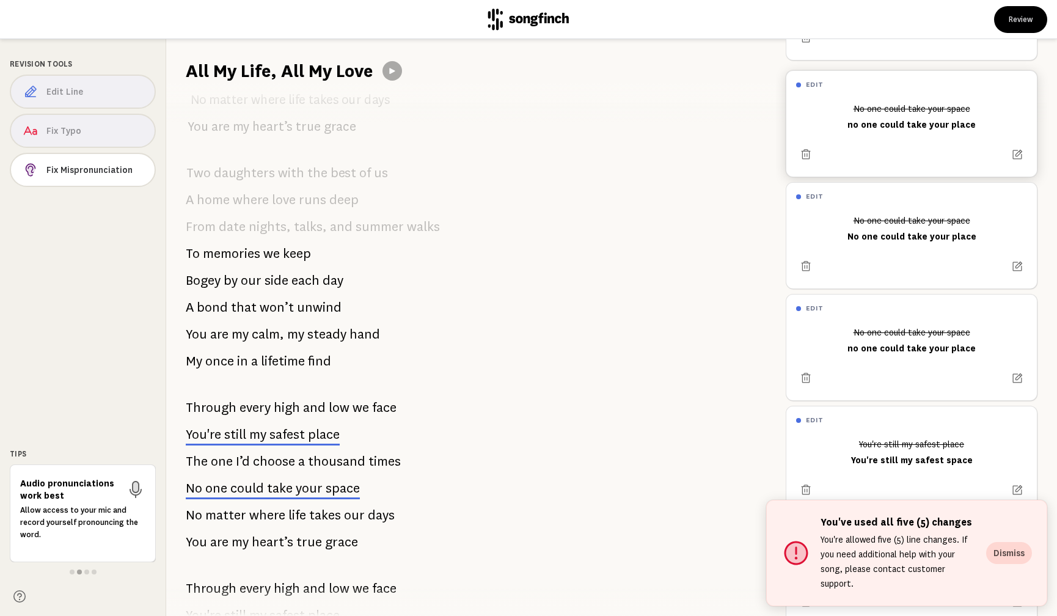
scroll to position [557, 0]
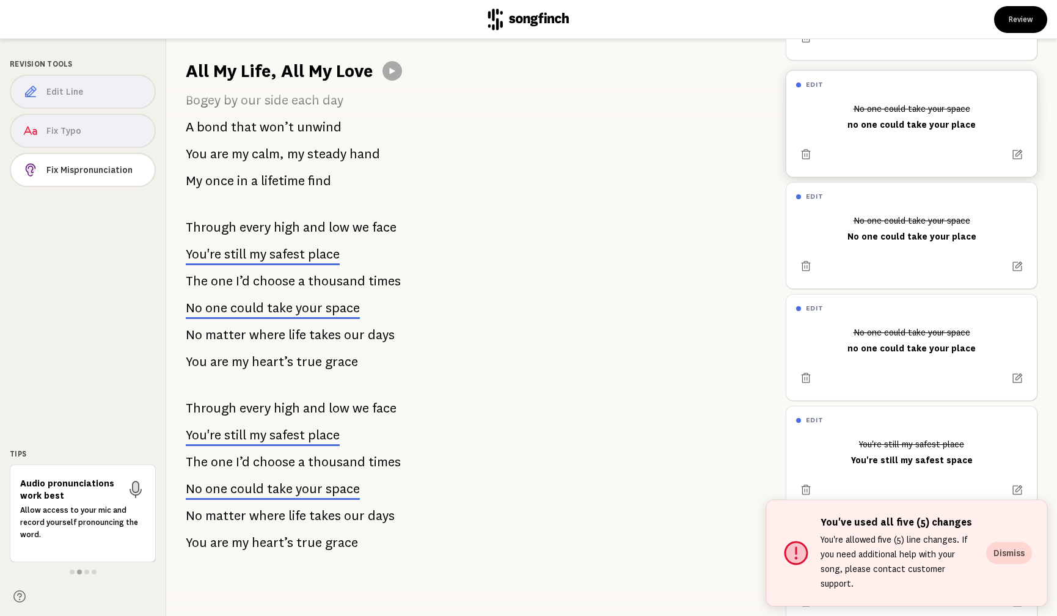
click at [279, 490] on span "take" at bounding box center [280, 488] width 26 height 15
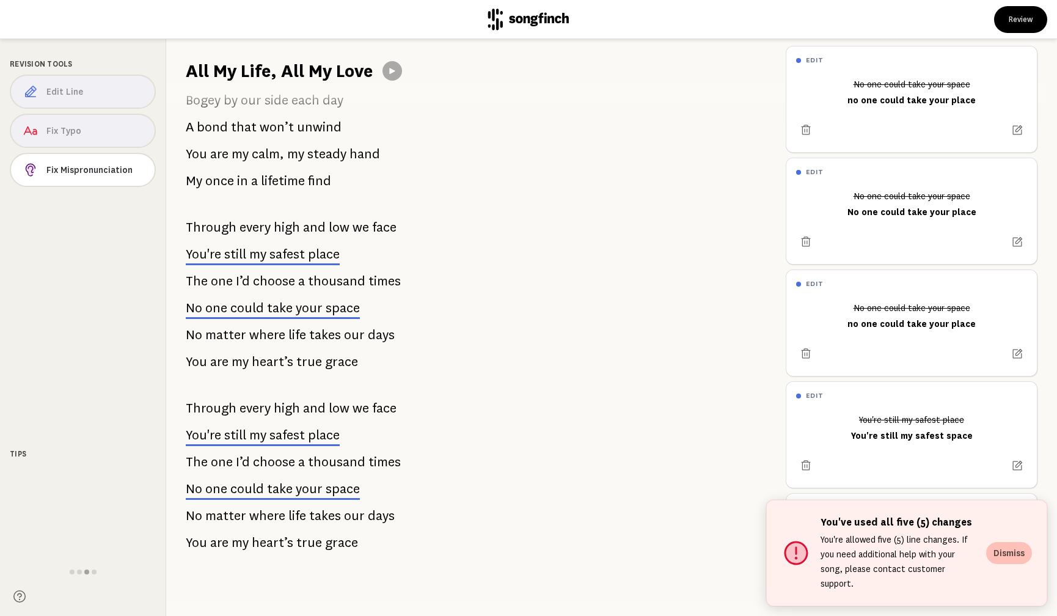
click at [1016, 563] on button "Dismiss" at bounding box center [1009, 553] width 46 height 22
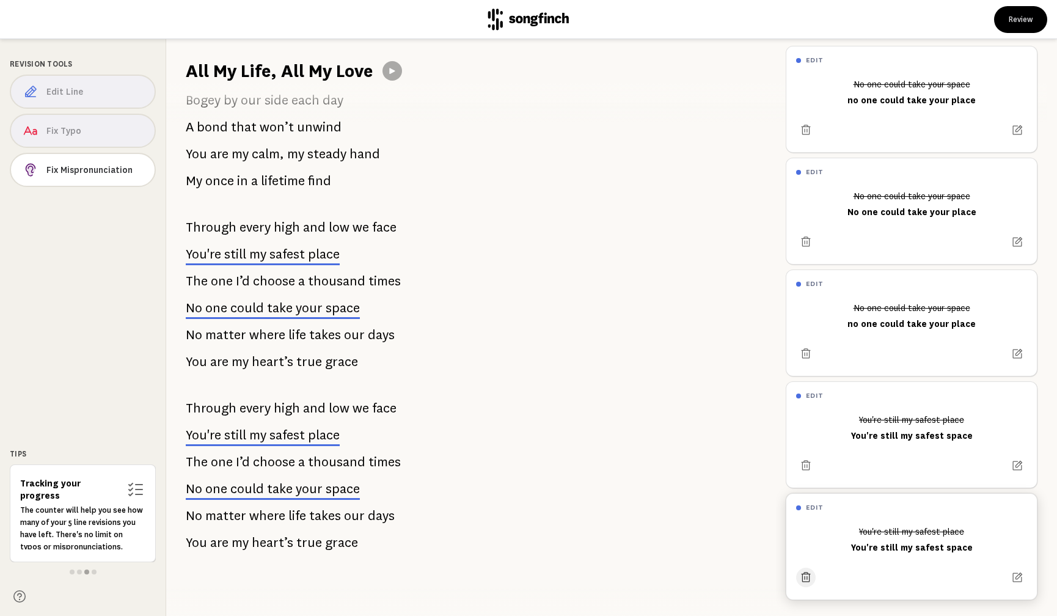
click at [803, 574] on icon at bounding box center [806, 577] width 12 height 12
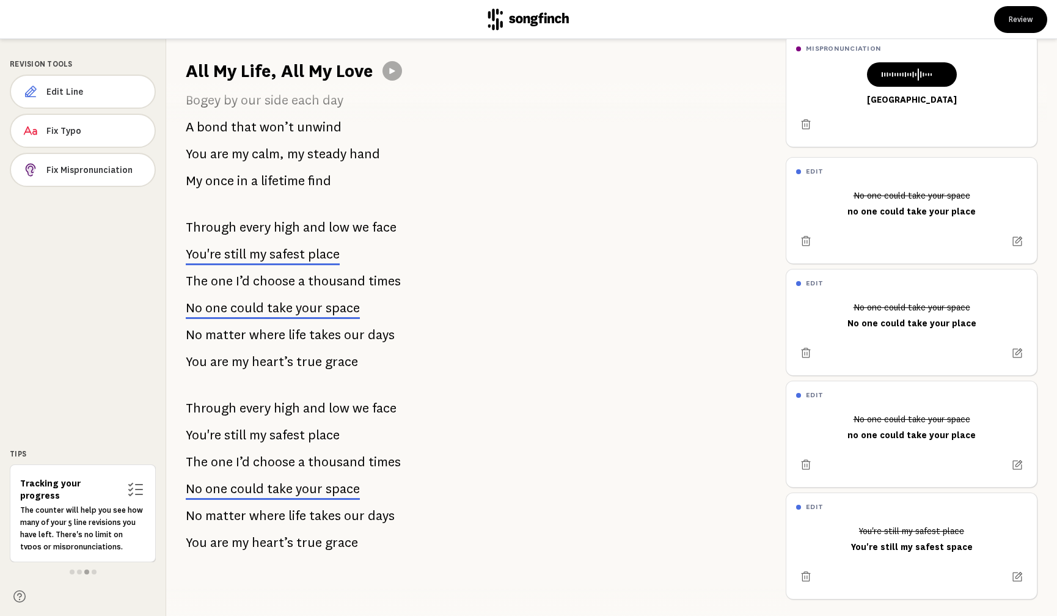
click at [310, 489] on span "your" at bounding box center [309, 488] width 27 height 15
click at [805, 574] on icon at bounding box center [806, 576] width 12 height 12
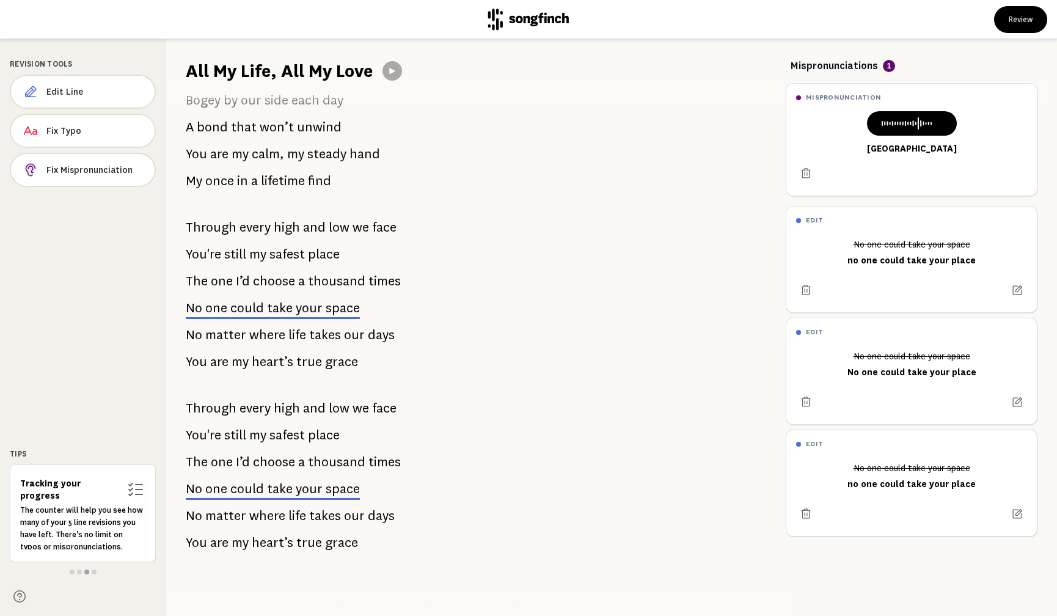
click at [296, 494] on span "your" at bounding box center [309, 488] width 27 height 15
click at [804, 509] on icon at bounding box center [806, 514] width 12 height 12
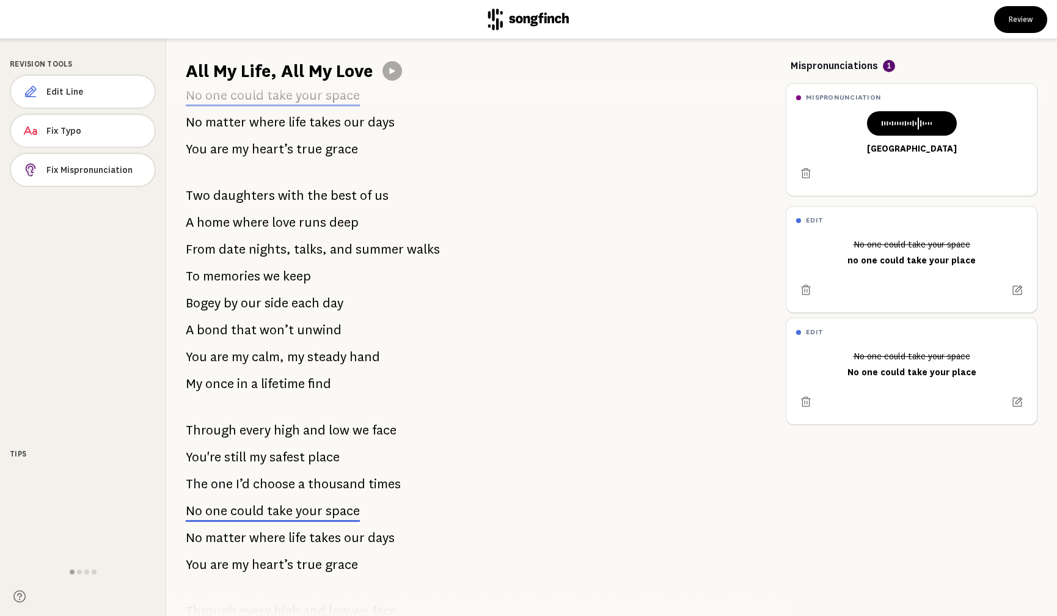
scroll to position [354, 0]
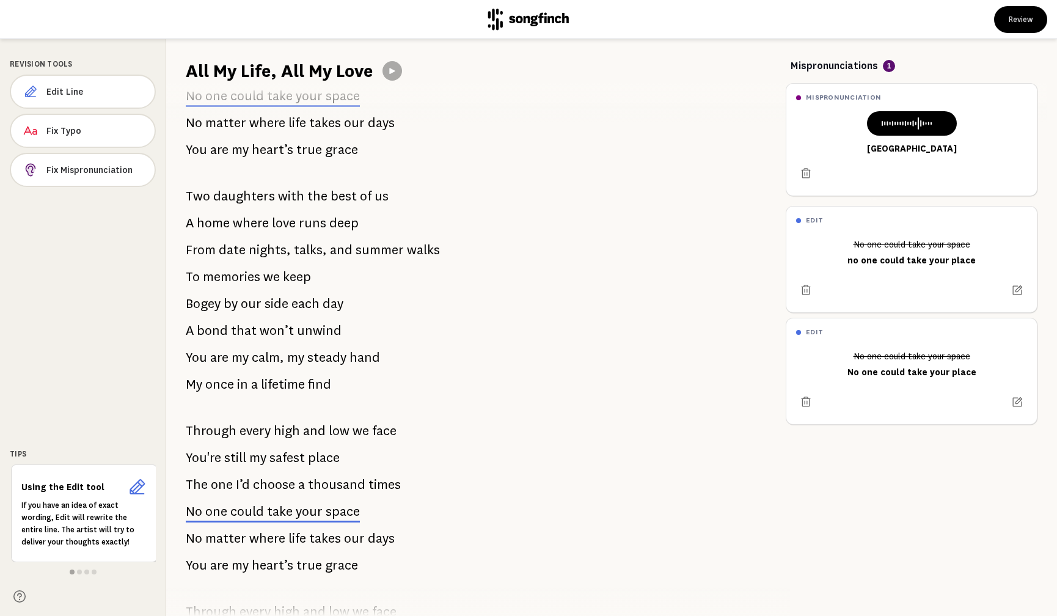
click at [315, 509] on span "your" at bounding box center [309, 511] width 27 height 15
click at [804, 405] on icon at bounding box center [806, 402] width 12 height 12
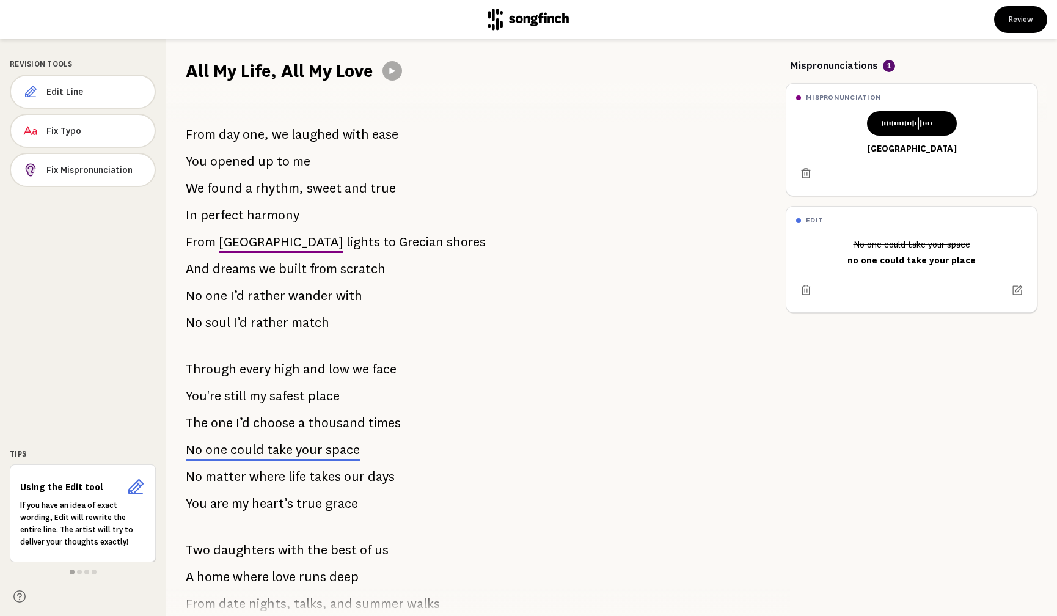
scroll to position [1, 0]
click at [62, 86] on span "Edit Line" at bounding box center [95, 92] width 98 height 12
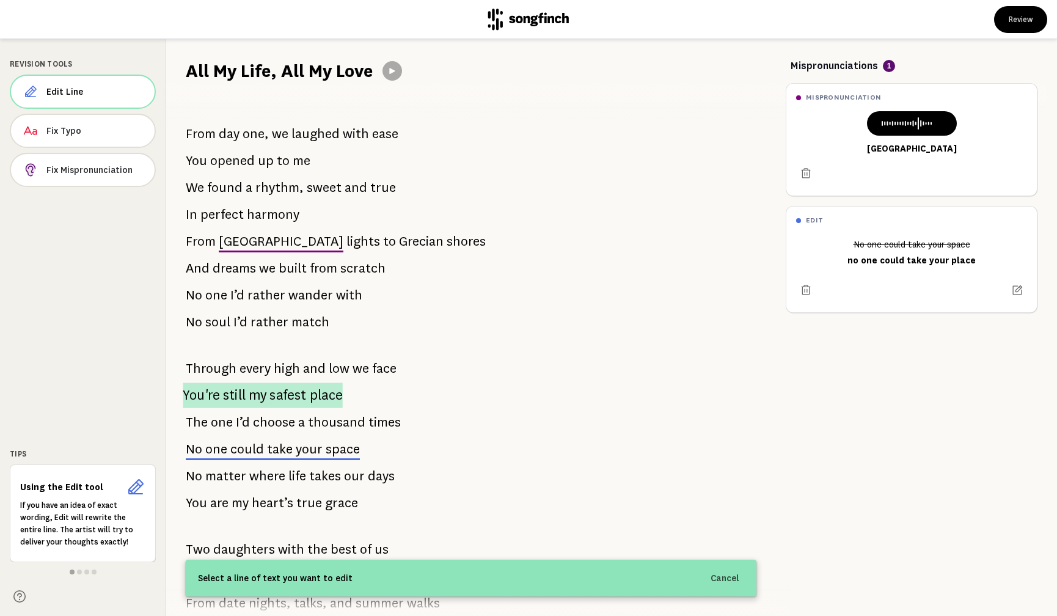
click at [310, 396] on span "place" at bounding box center [326, 394] width 33 height 25
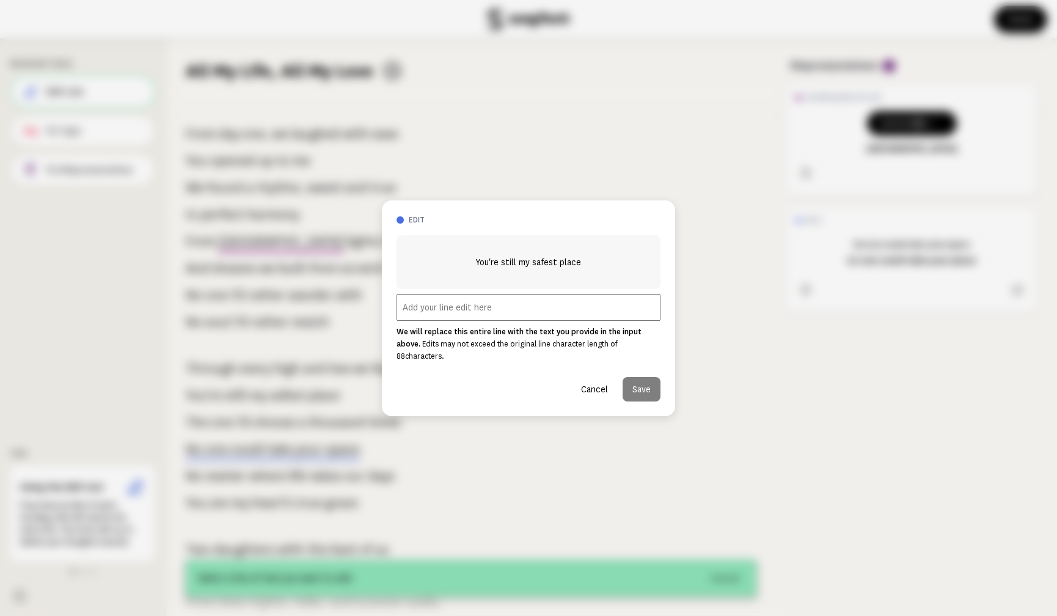
click at [427, 316] on input "text" at bounding box center [528, 307] width 264 height 27
type input "You're still my safest space"
click at [636, 382] on button "Save" at bounding box center [641, 389] width 38 height 24
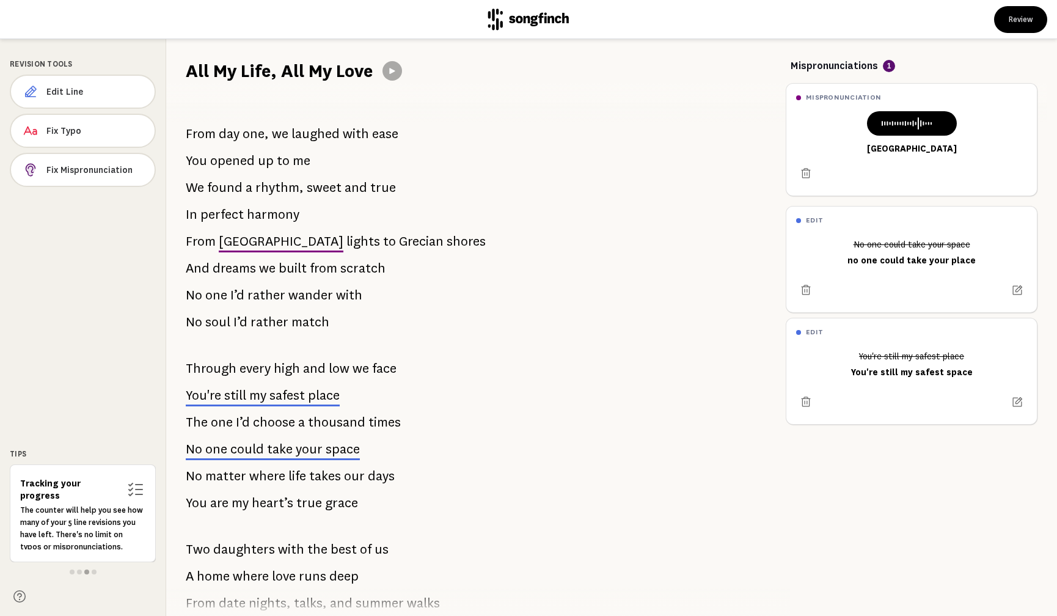
click at [231, 71] on h1 "All My Life, All My Love" at bounding box center [279, 71] width 187 height 24
click at [70, 90] on span "Edit Line" at bounding box center [95, 92] width 98 height 12
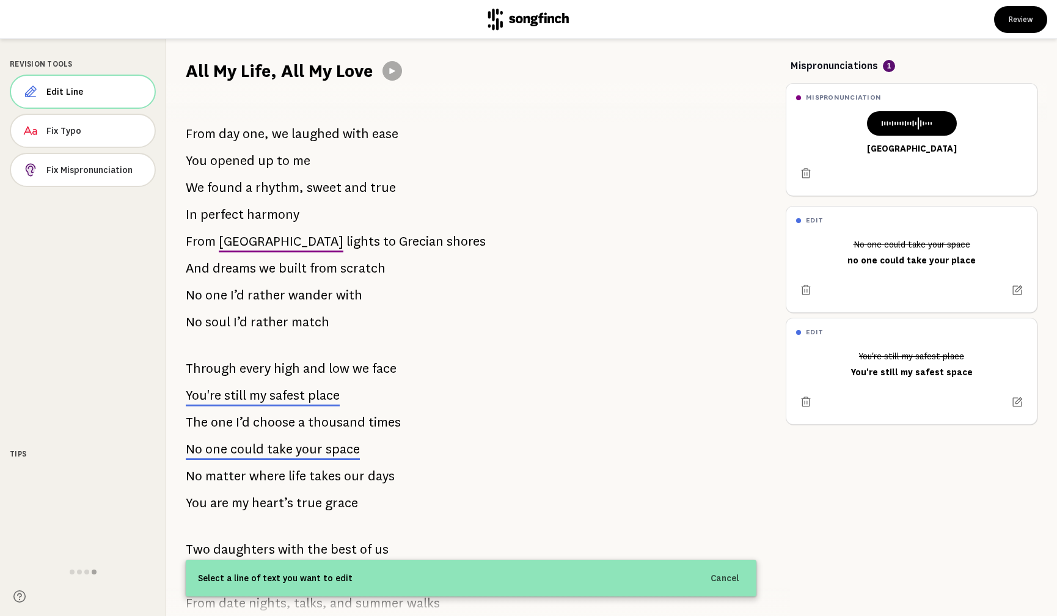
click at [241, 74] on h1 "All My Life, All My Love" at bounding box center [279, 71] width 187 height 24
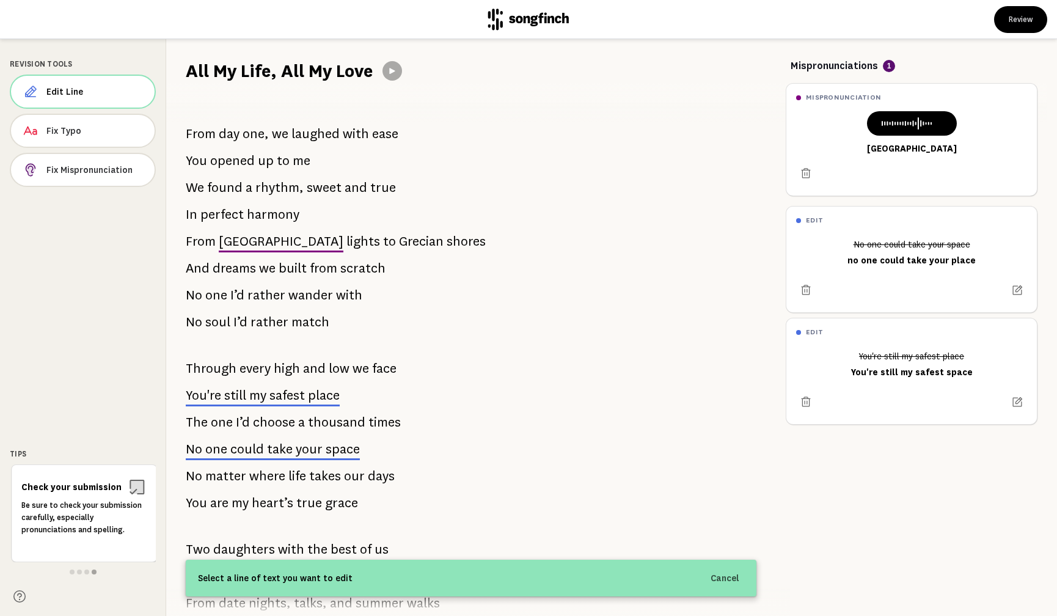
click at [263, 70] on h1 "All My Life, All My Love" at bounding box center [279, 71] width 187 height 24
click at [348, 76] on h1 "All My Life, All My Love" at bounding box center [279, 71] width 187 height 24
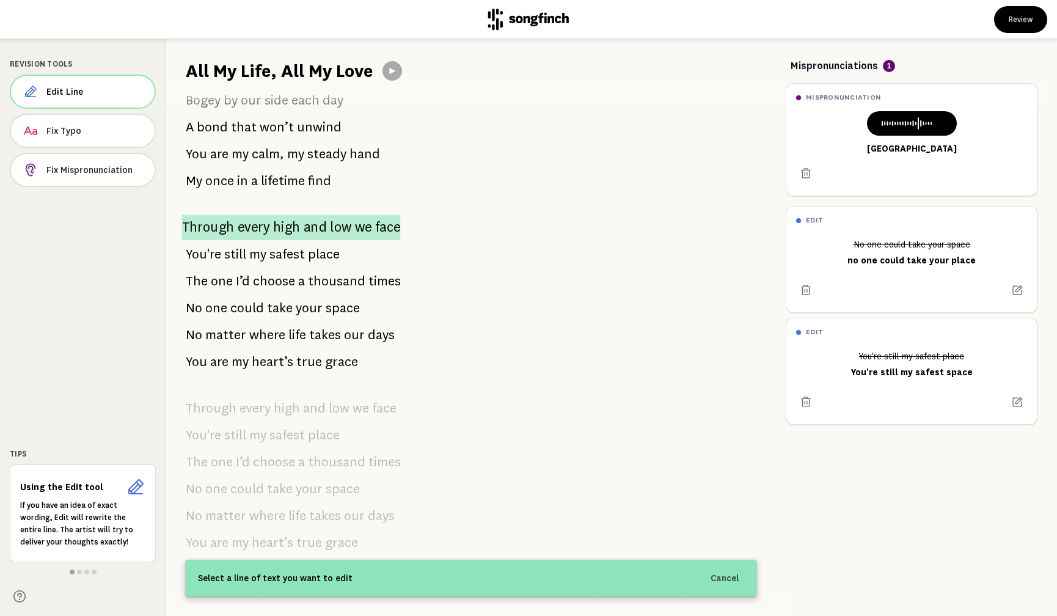
scroll to position [0, 0]
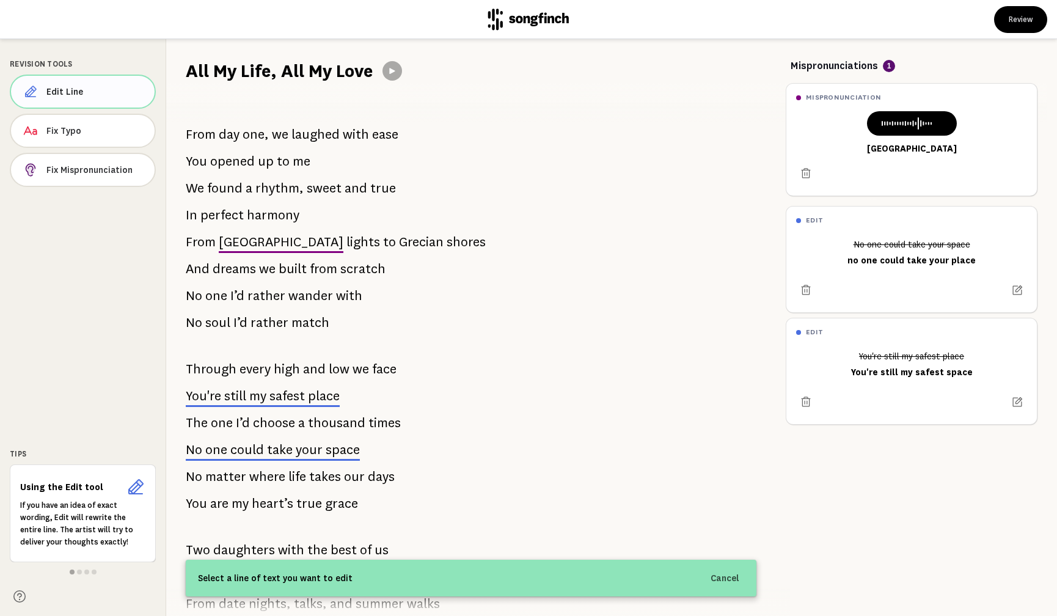
click at [92, 90] on span "Edit Line" at bounding box center [95, 92] width 98 height 12
click at [71, 531] on p "If you have an idea of exact wording, Edit will rewrite the entire line. The ar…" at bounding box center [82, 523] width 125 height 49
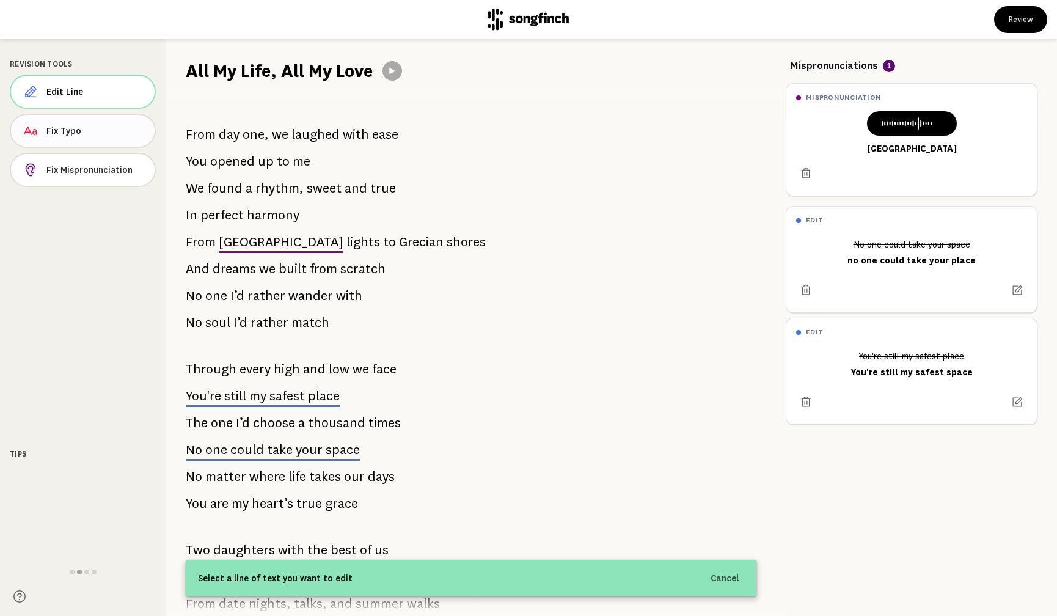
click at [101, 128] on span "Fix Typo" at bounding box center [95, 131] width 98 height 12
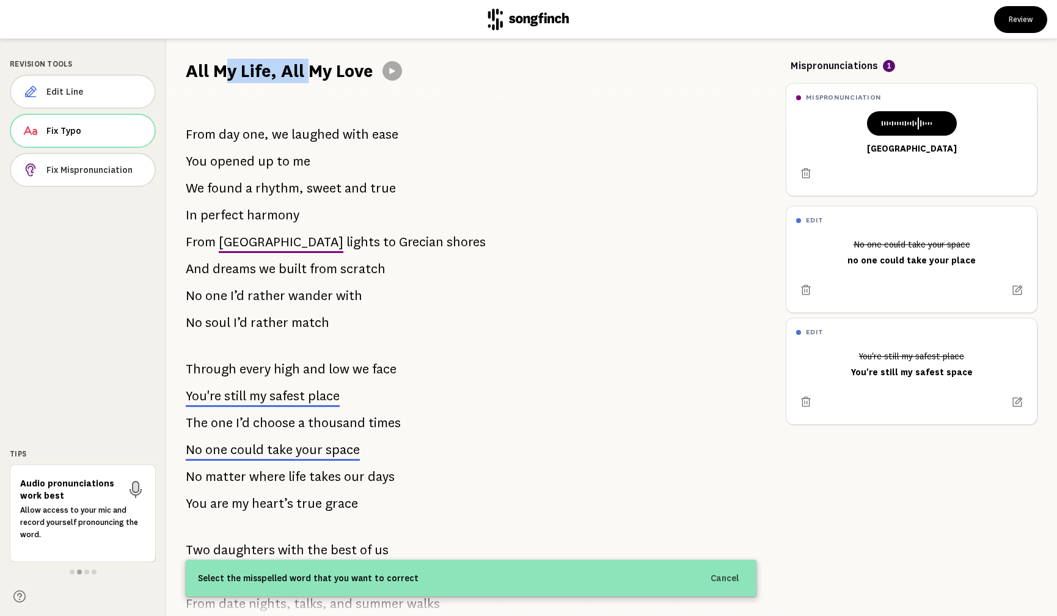
drag, startPoint x: 222, startPoint y: 68, endPoint x: 311, endPoint y: 71, distance: 88.6
click at [311, 71] on h1 "All My Life, All My Love" at bounding box center [279, 71] width 187 height 24
drag, startPoint x: 188, startPoint y: 70, endPoint x: 387, endPoint y: 78, distance: 199.3
click at [387, 78] on div "All My Life, All My Love" at bounding box center [611, 61] width 891 height 44
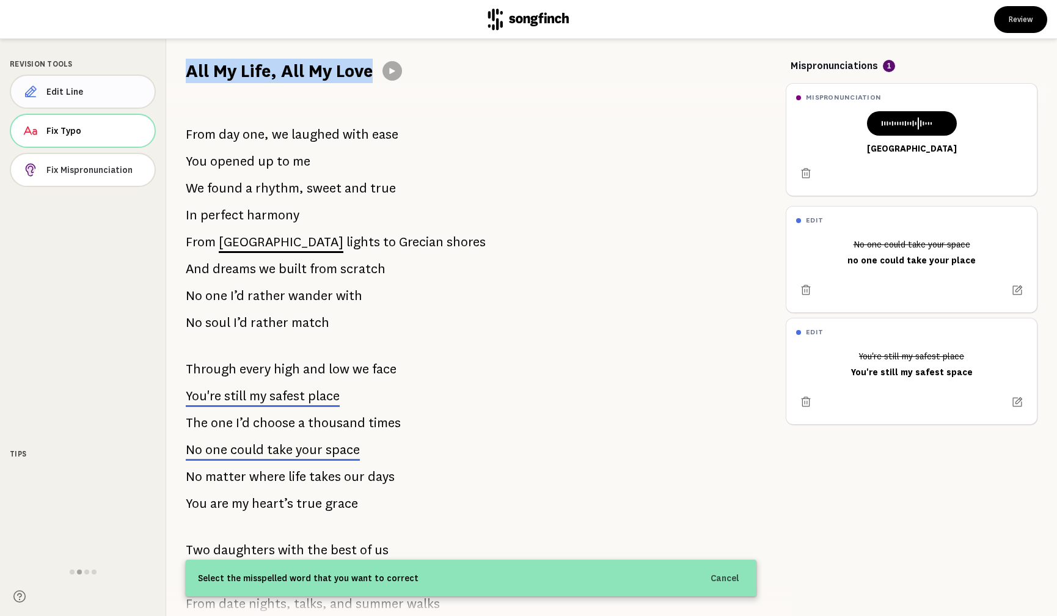
click at [75, 98] on button "Edit Line" at bounding box center [83, 92] width 146 height 34
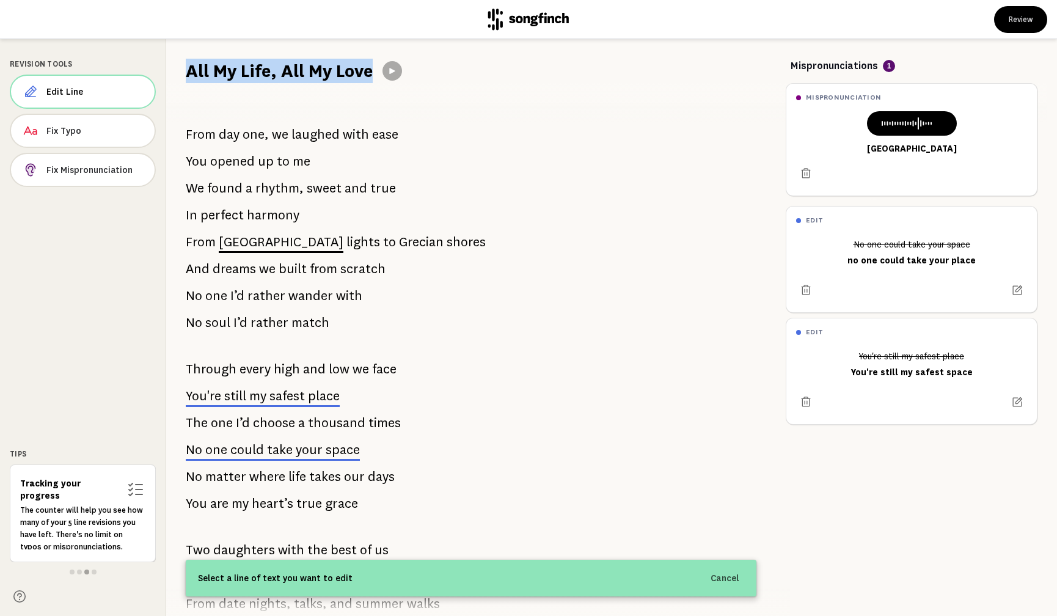
click at [240, 68] on h1 "All My Life, All My Love" at bounding box center [279, 71] width 187 height 24
drag, startPoint x: 194, startPoint y: 68, endPoint x: 352, endPoint y: 70, distance: 157.6
click at [352, 70] on h1 "All My Life, All My Love" at bounding box center [279, 71] width 187 height 24
click at [344, 111] on div "From day one, we laughed with ease You opened up to me We found a rhythm, sweet…" at bounding box center [471, 349] width 610 height 533
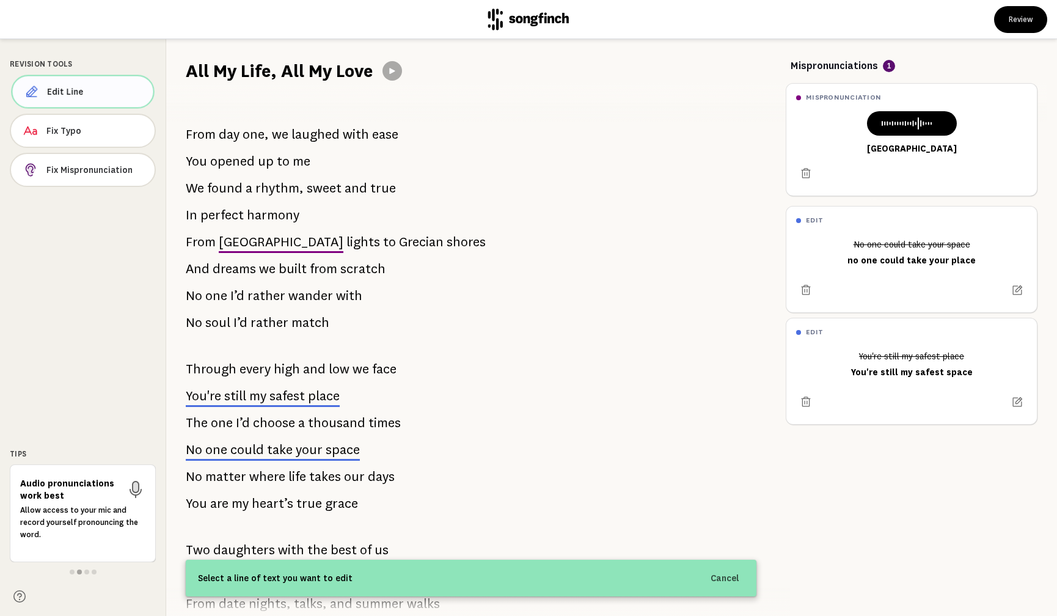
click at [71, 95] on span "Edit Line" at bounding box center [95, 92] width 97 height 12
click at [283, 72] on h1 "All My Life, All My Love" at bounding box center [279, 71] width 187 height 24
click at [1018, 20] on button "Review" at bounding box center [1020, 19] width 53 height 27
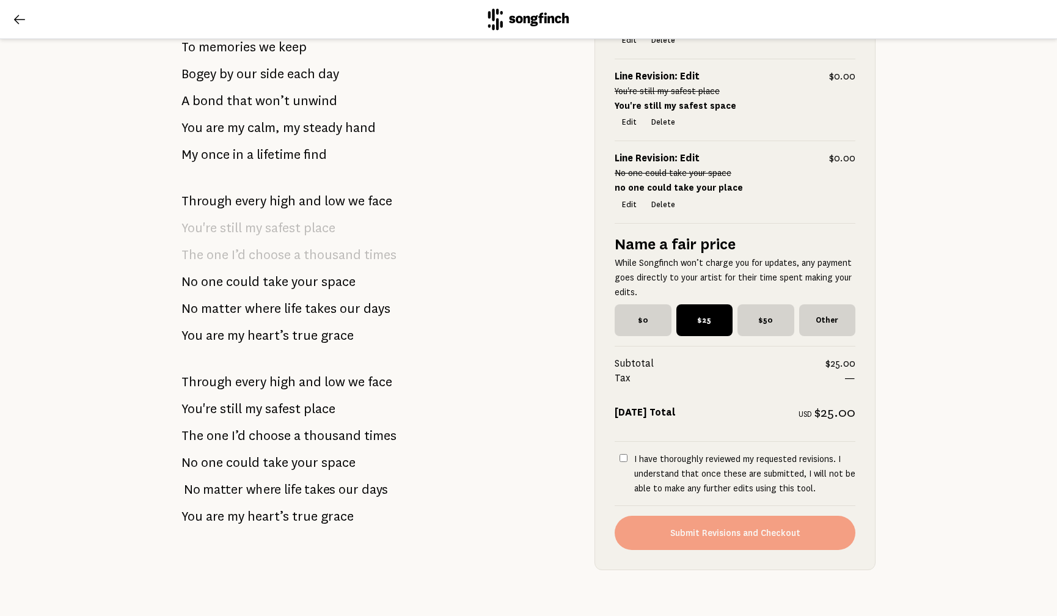
scroll to position [718, 0]
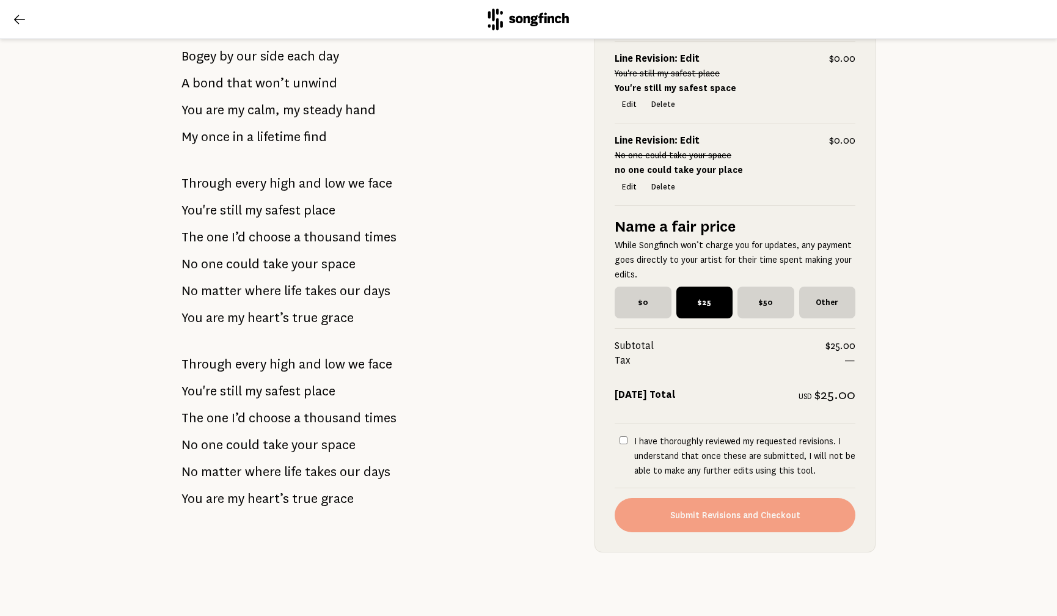
click at [17, 17] on icon at bounding box center [19, 19] width 11 height 9
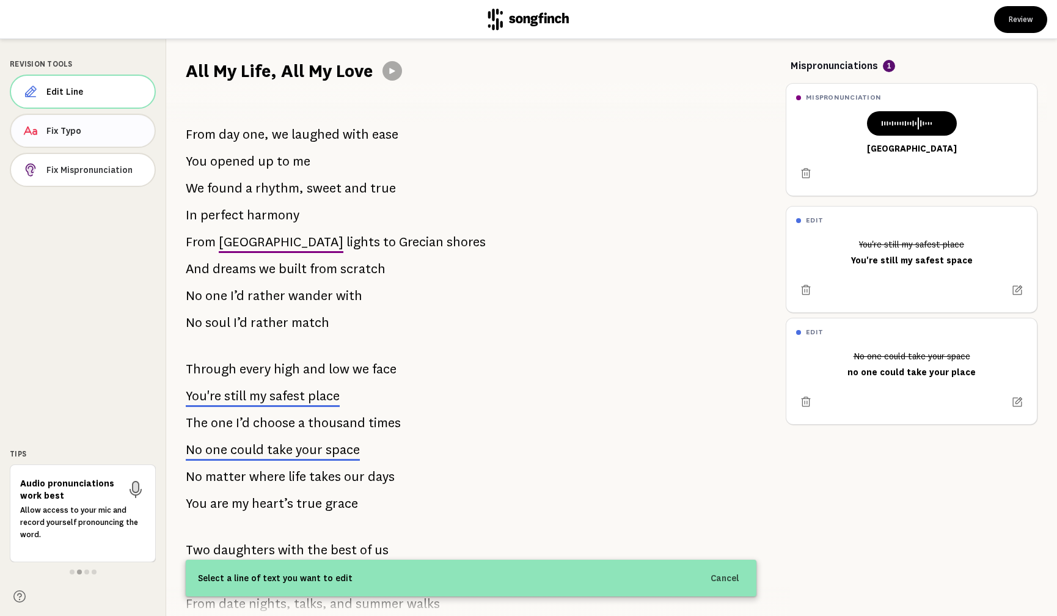
click at [68, 127] on span "Fix Typo" at bounding box center [95, 131] width 98 height 12
drag, startPoint x: 246, startPoint y: 70, endPoint x: 272, endPoint y: 70, distance: 26.3
click at [272, 70] on h1 "All My Life, All My Love" at bounding box center [279, 71] width 187 height 24
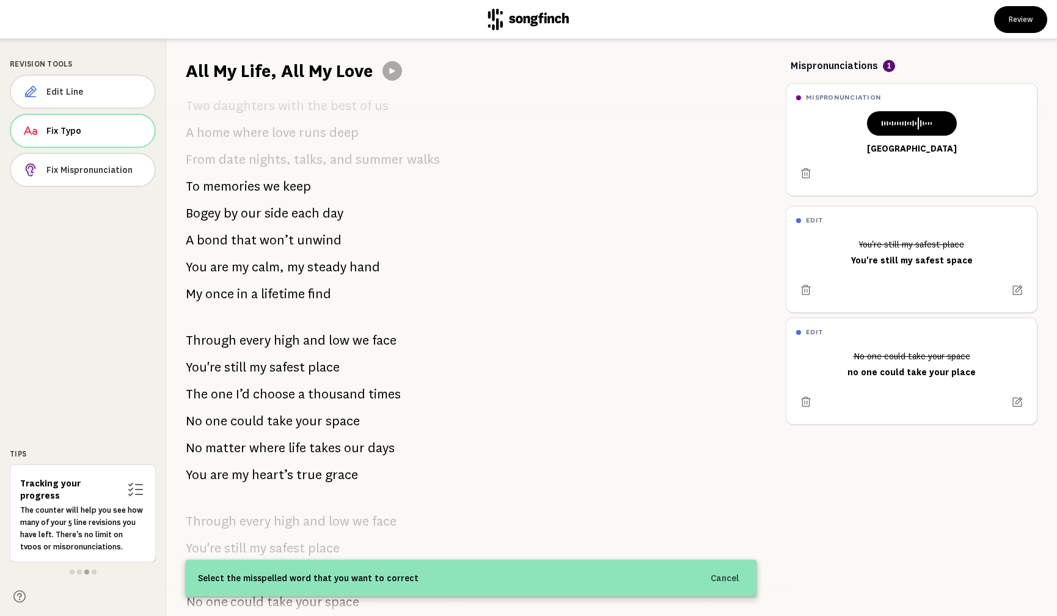
scroll to position [557, 0]
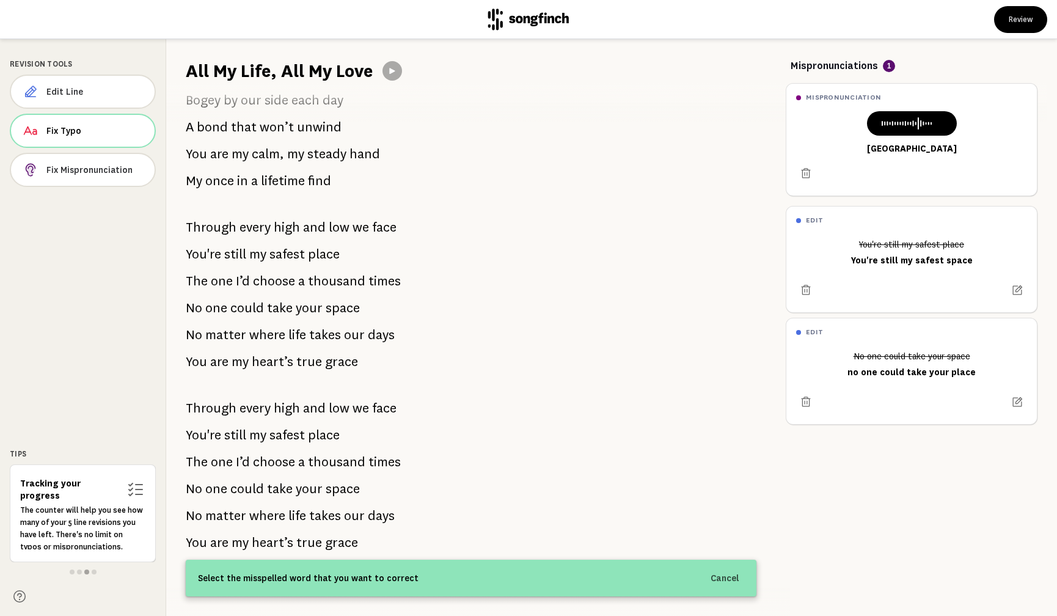
click at [102, 508] on p "The counter will help you see how many of your 5 line revisions you have left. …" at bounding box center [82, 528] width 125 height 49
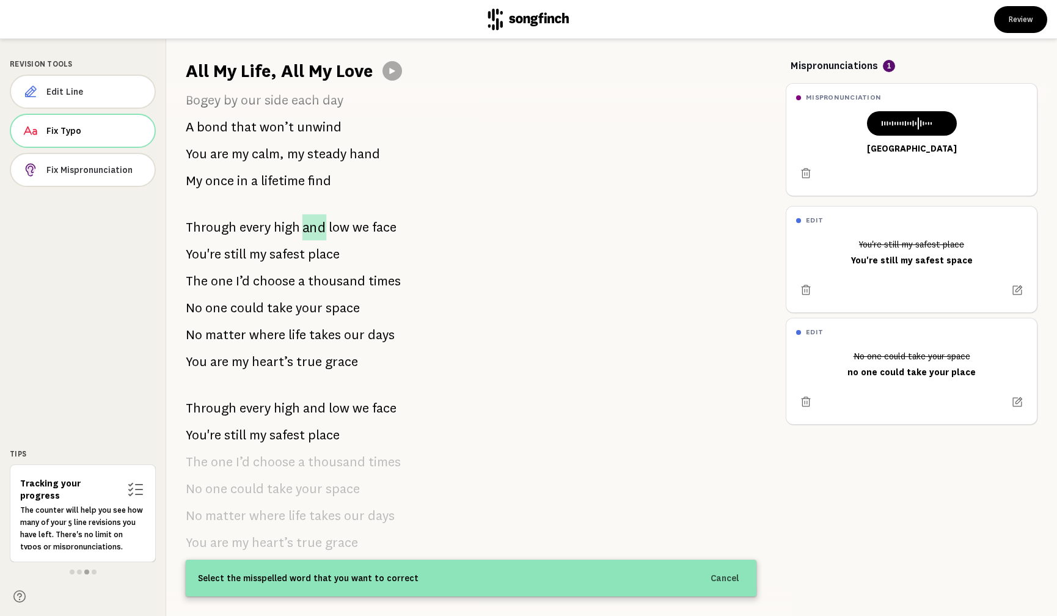
scroll to position [0, 0]
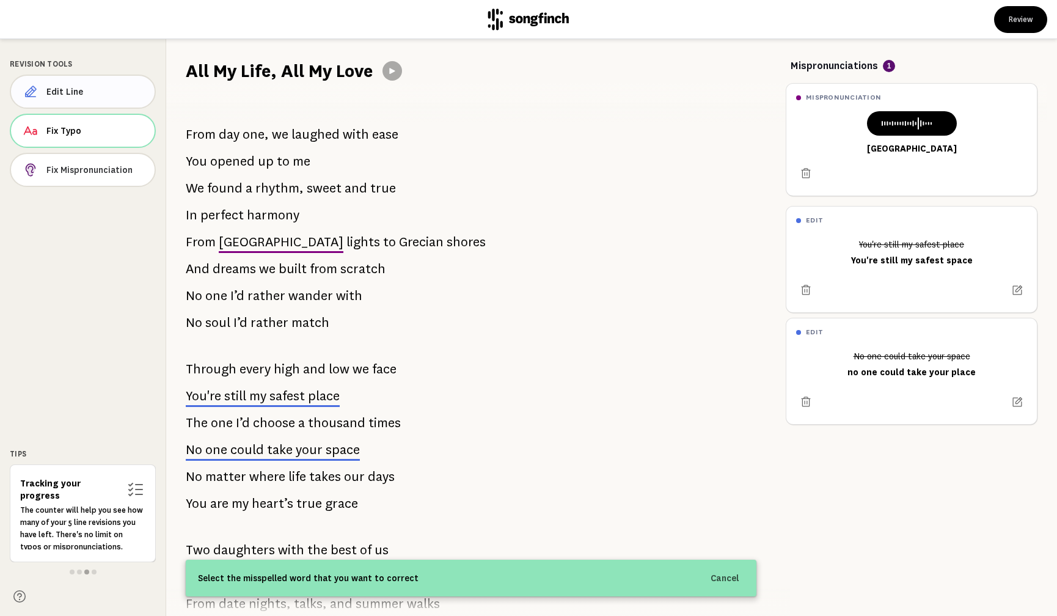
click at [125, 84] on button "Edit Line" at bounding box center [83, 92] width 146 height 34
click at [248, 103] on div "From day one, we laughed with ease You opened up to me We found a rhythm, sweet…" at bounding box center [471, 349] width 610 height 533
click at [1020, 22] on button "Review" at bounding box center [1020, 19] width 53 height 27
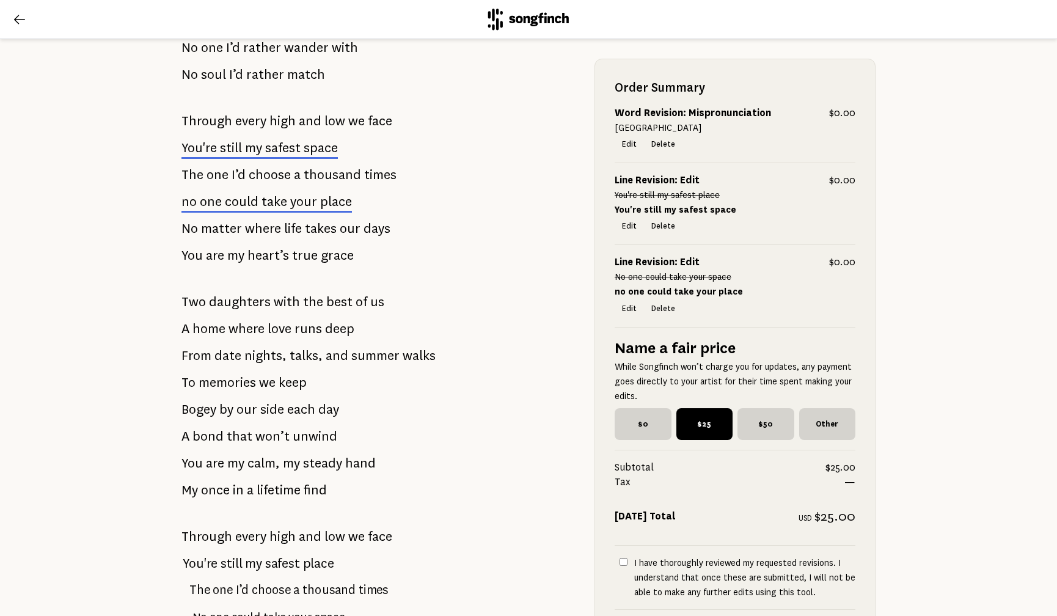
scroll to position [373, 0]
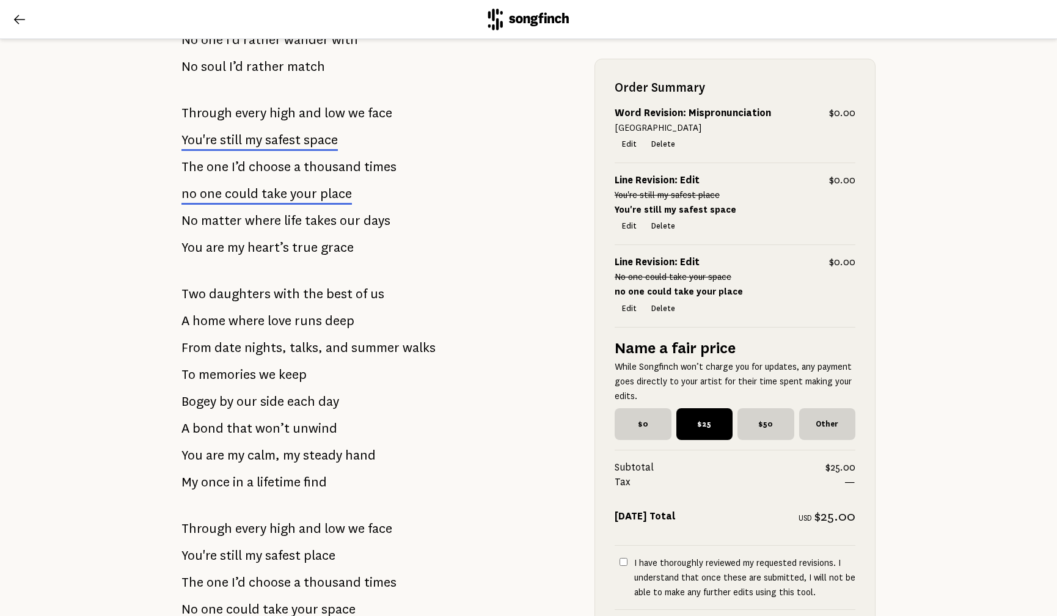
click at [622, 558] on input "I have thoroughly reviewed my requested revisions. I understand that once these…" at bounding box center [623, 562] width 8 height 8
checkbox input "true"
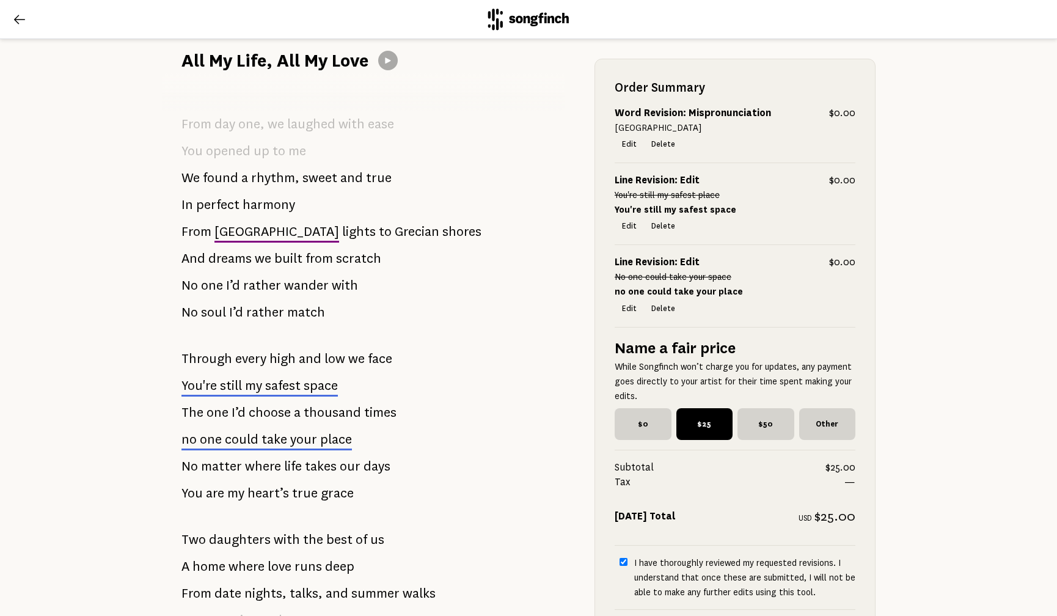
scroll to position [117, 0]
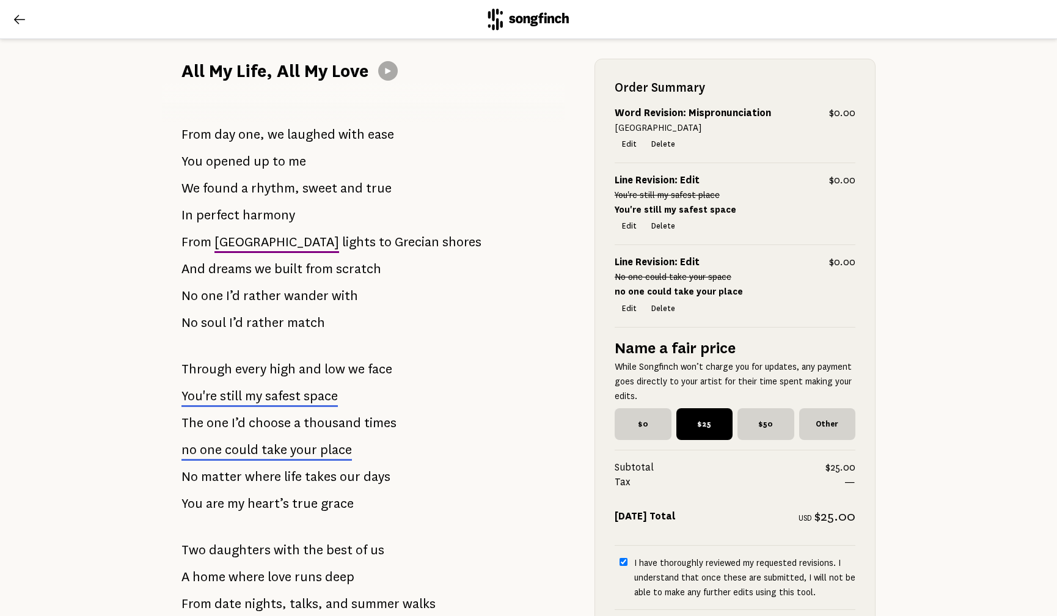
click at [14, 26] on icon at bounding box center [19, 19] width 15 height 15
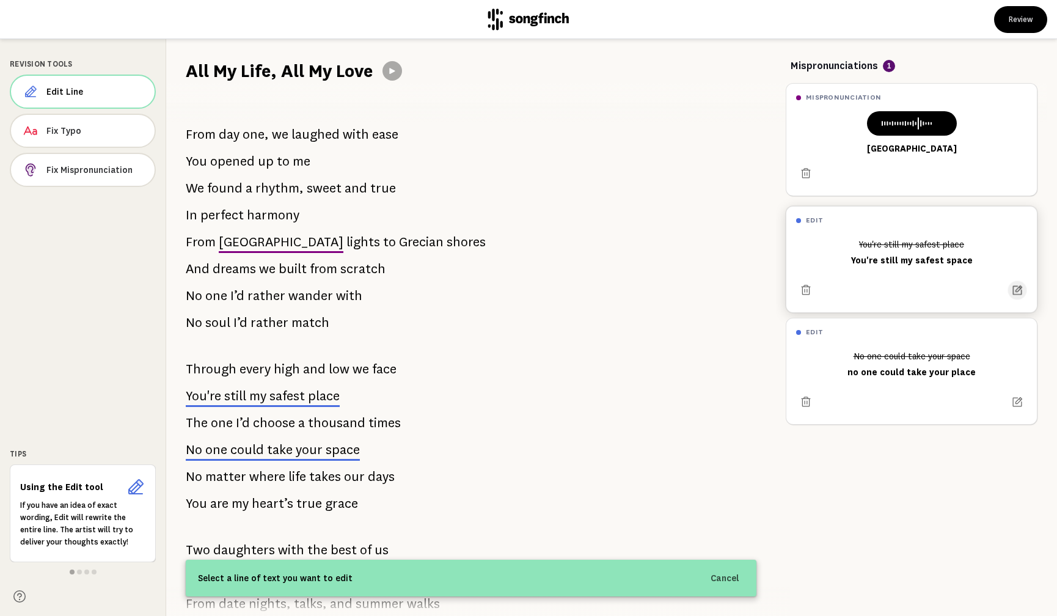
click at [1018, 289] on icon at bounding box center [1017, 290] width 12 height 12
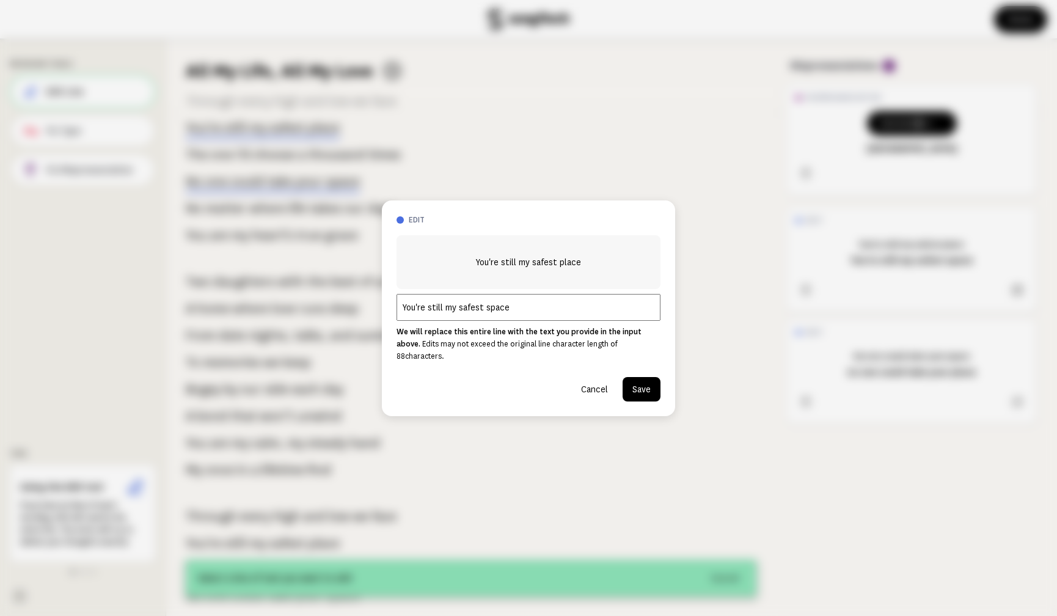
scroll to position [270, 0]
click at [531, 316] on input "You're still my safest space" at bounding box center [528, 307] width 264 height 27
type input "You're still my safest space"
click at [647, 382] on button "Save" at bounding box center [641, 389] width 38 height 24
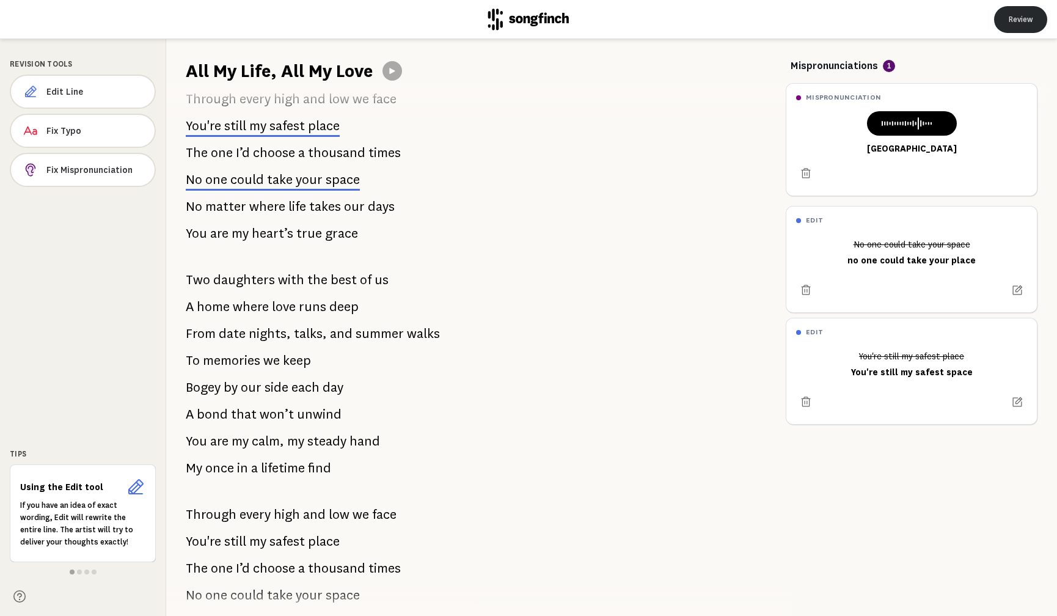
click at [1014, 25] on button "Review" at bounding box center [1020, 19] width 53 height 27
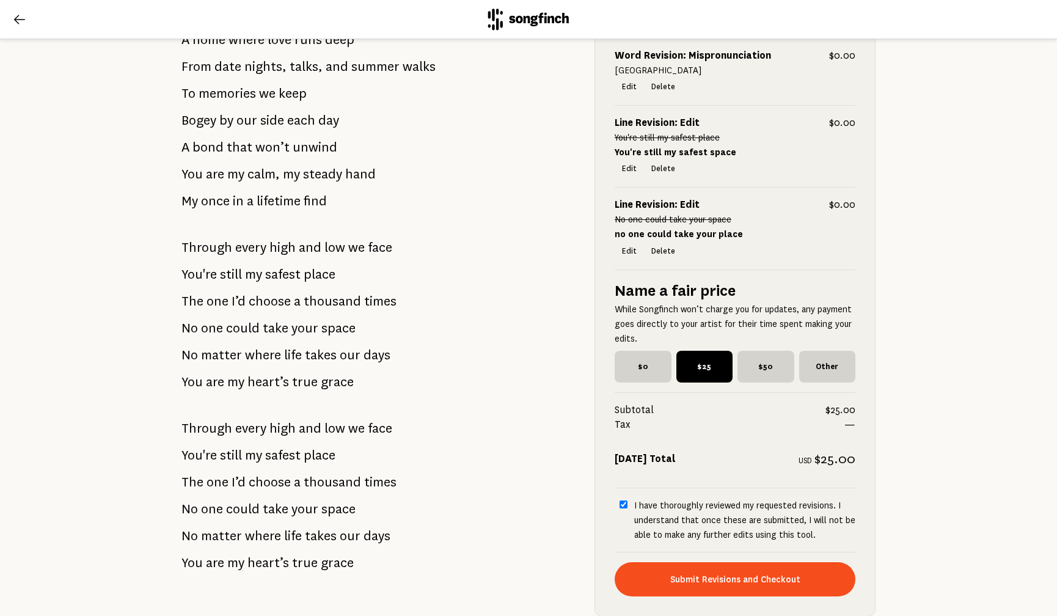
scroll to position [664, 0]
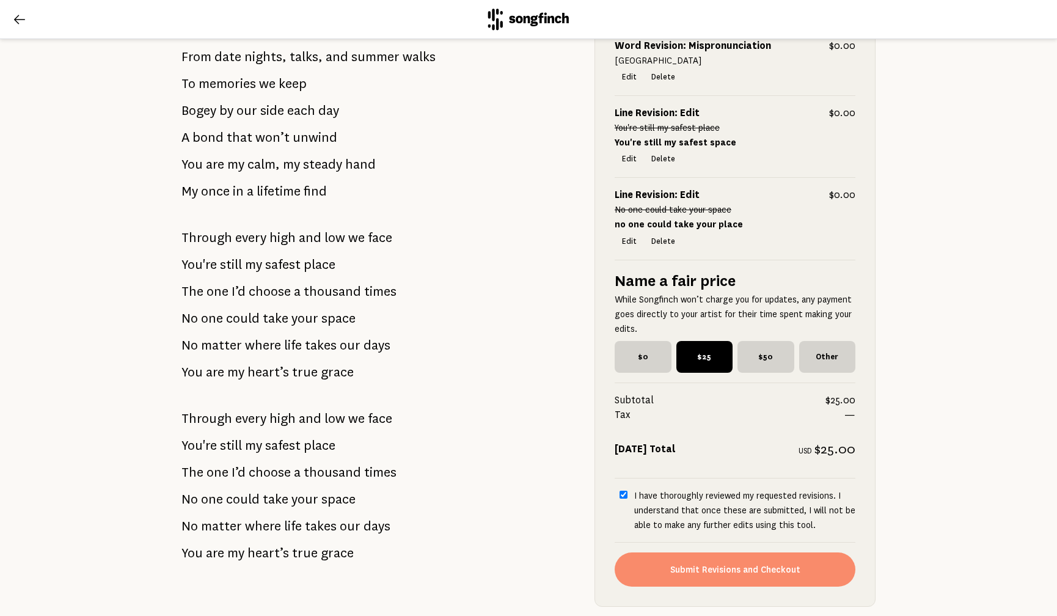
click at [752, 569] on button "Submit Revisions and Checkout" at bounding box center [734, 569] width 241 height 34
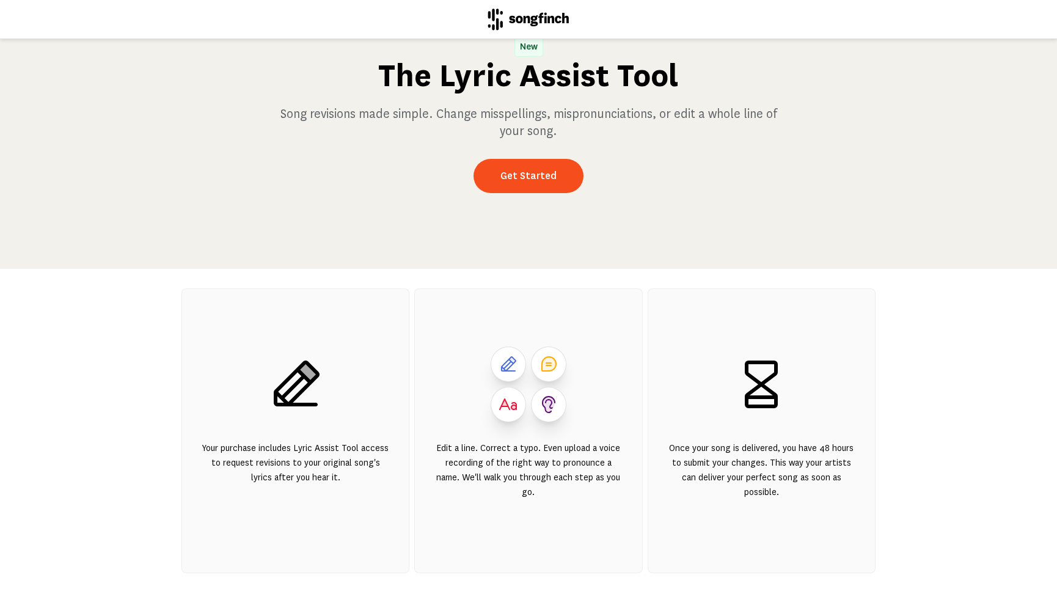
scroll to position [70, 0]
